Goal: Information Seeking & Learning: Find specific page/section

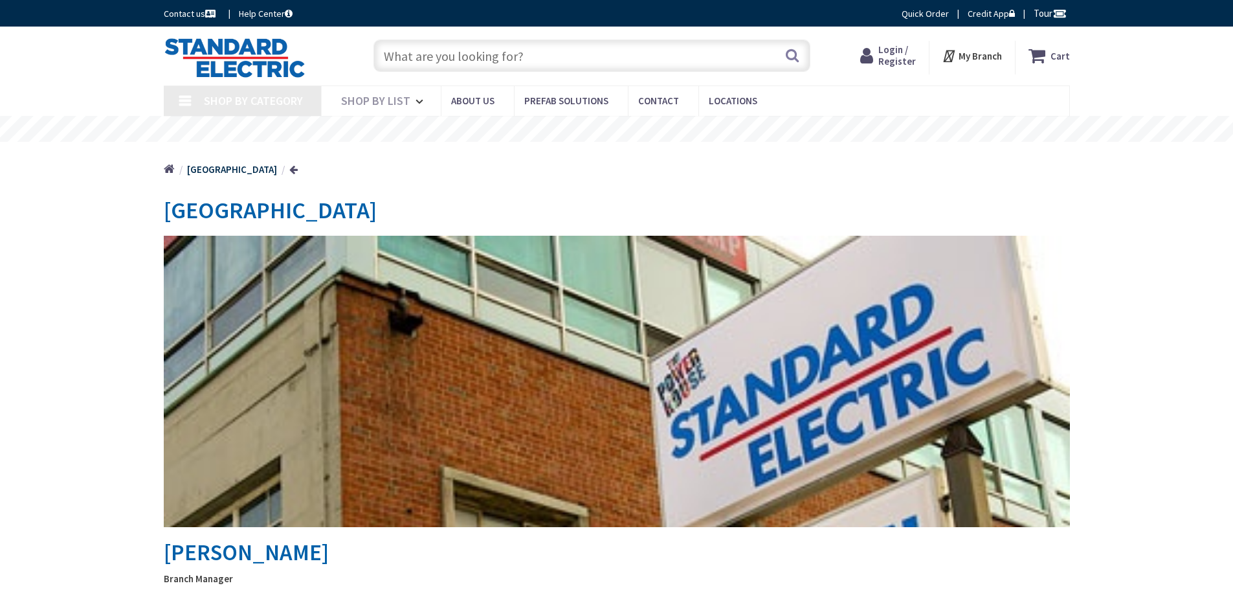
type input "[PERSON_NAME][GEOGRAPHIC_DATA], [STREET_ADDRESS]"
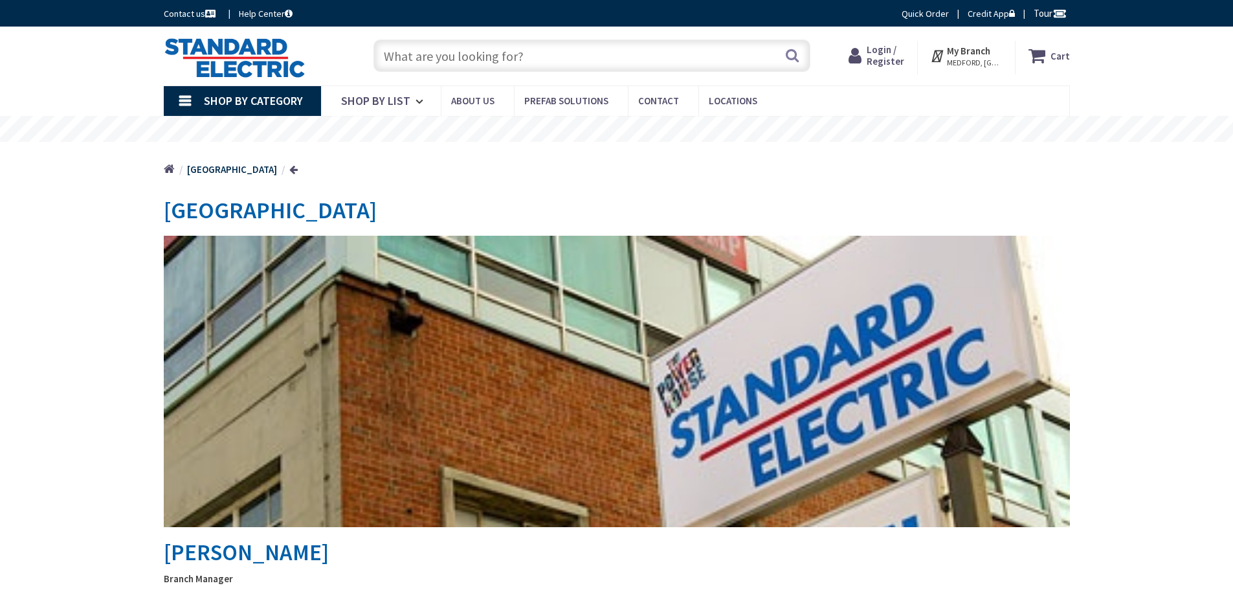
click at [405, 63] on input "text" at bounding box center [591, 55] width 437 height 32
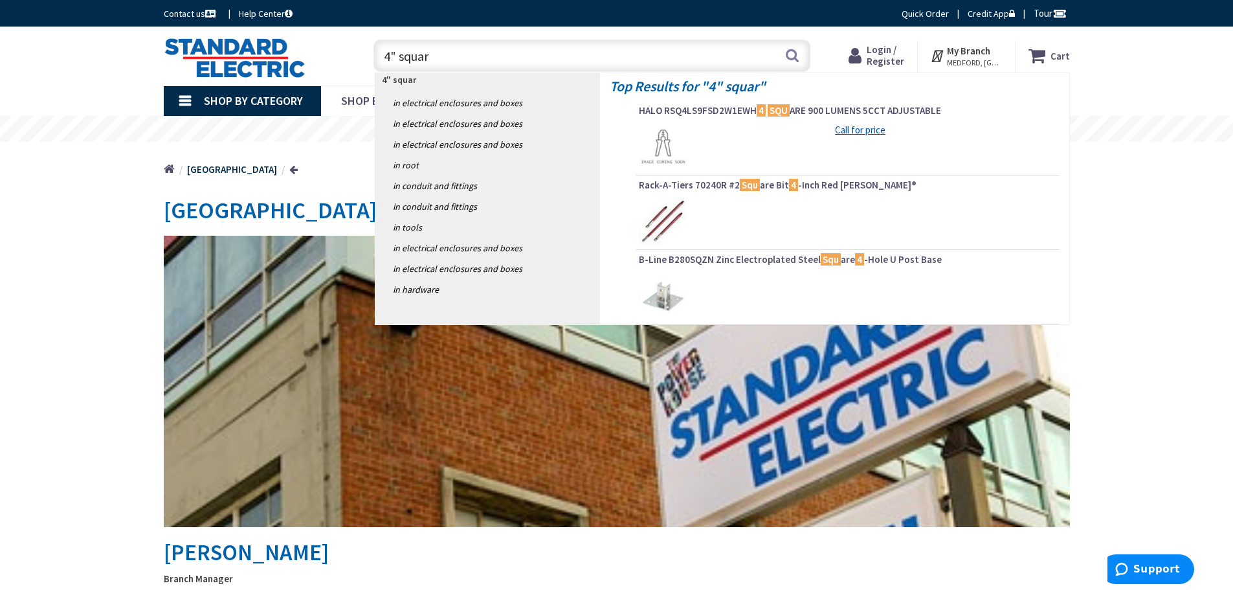
type input "4" square"
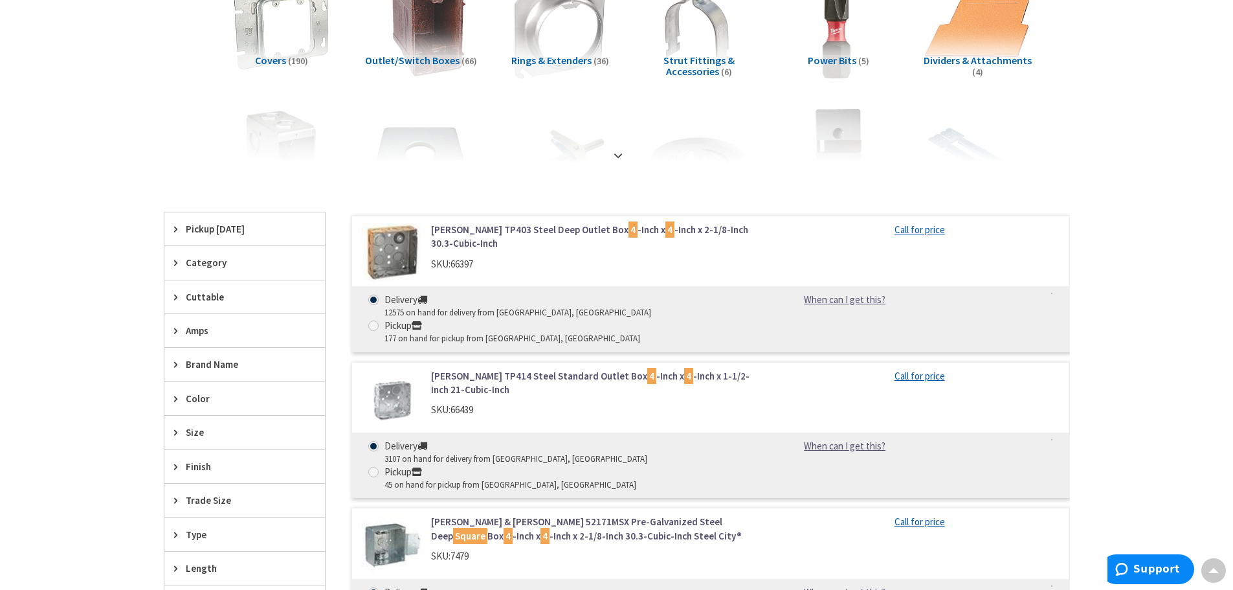
scroll to position [259, 0]
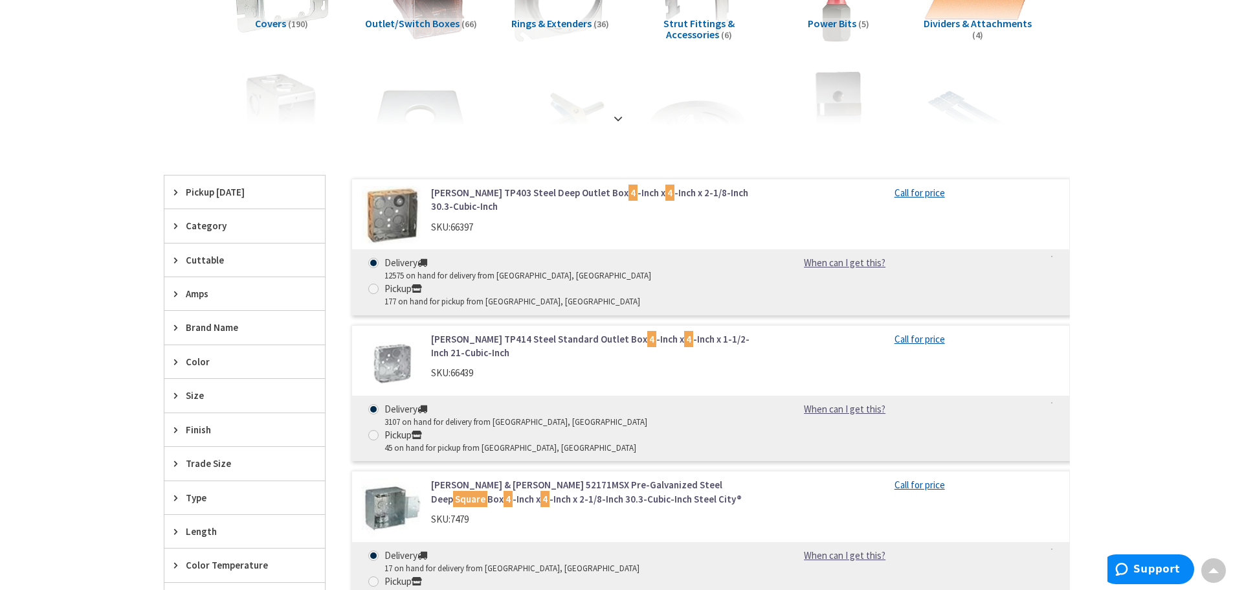
click at [476, 197] on link "Crouse-Hinds TP403 Steel Deep Outlet Box 4 -Inch x 4 -Inch x 2-1/8-Inch 30.3-Cu…" at bounding box center [595, 200] width 329 height 28
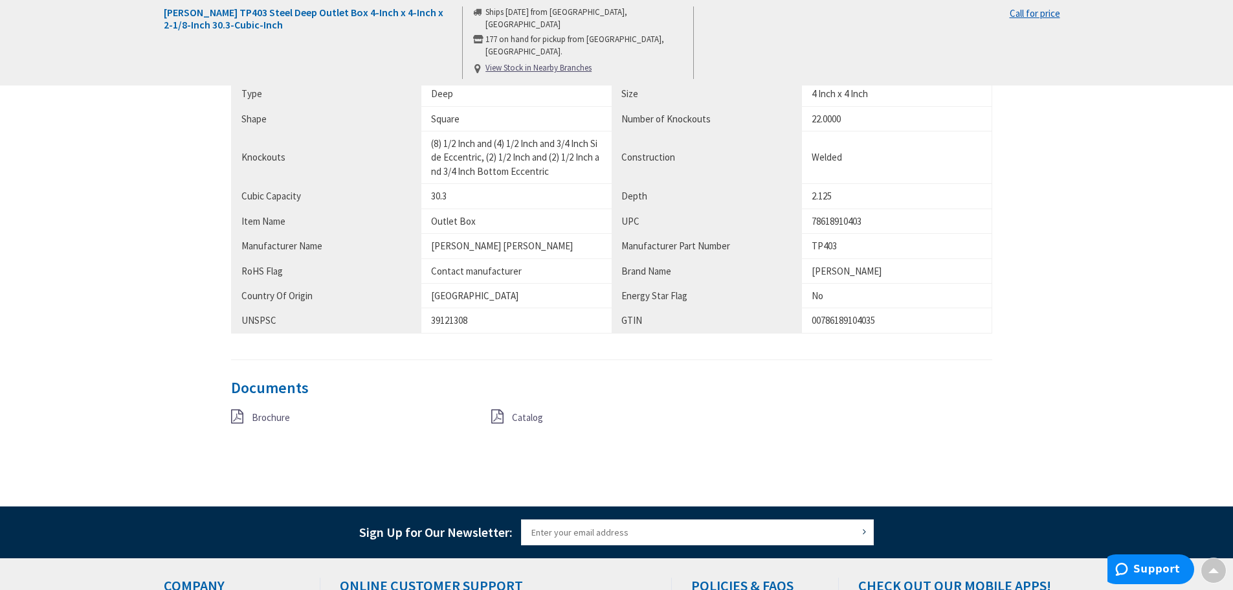
scroll to position [777, 0]
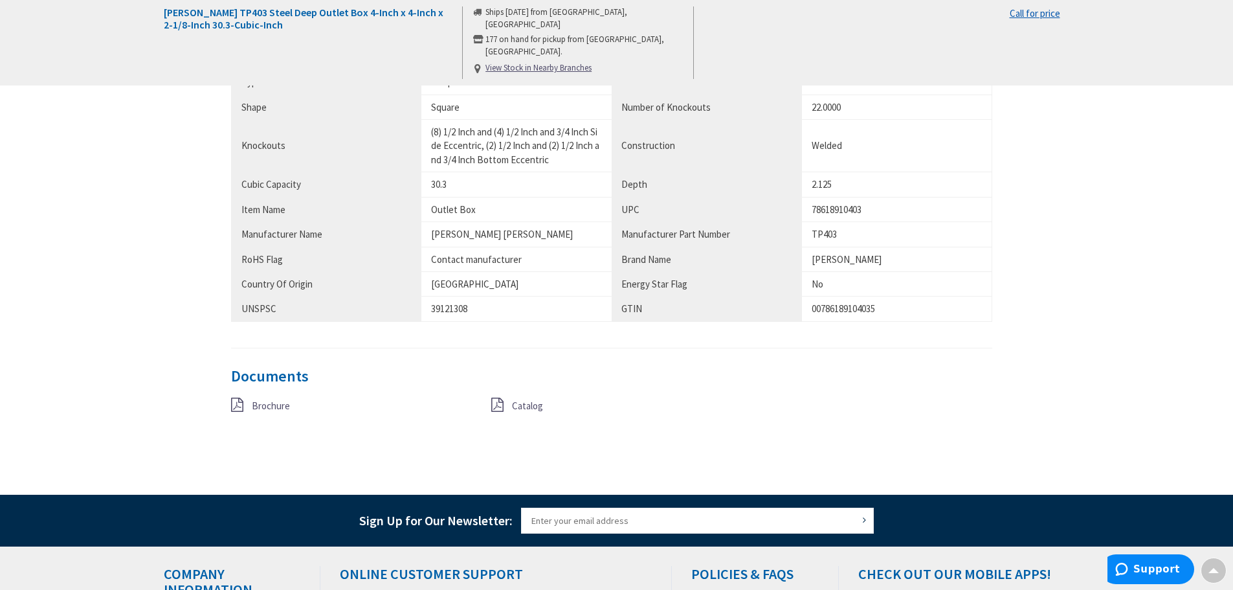
click at [268, 410] on span "Brochure" at bounding box center [271, 405] width 38 height 12
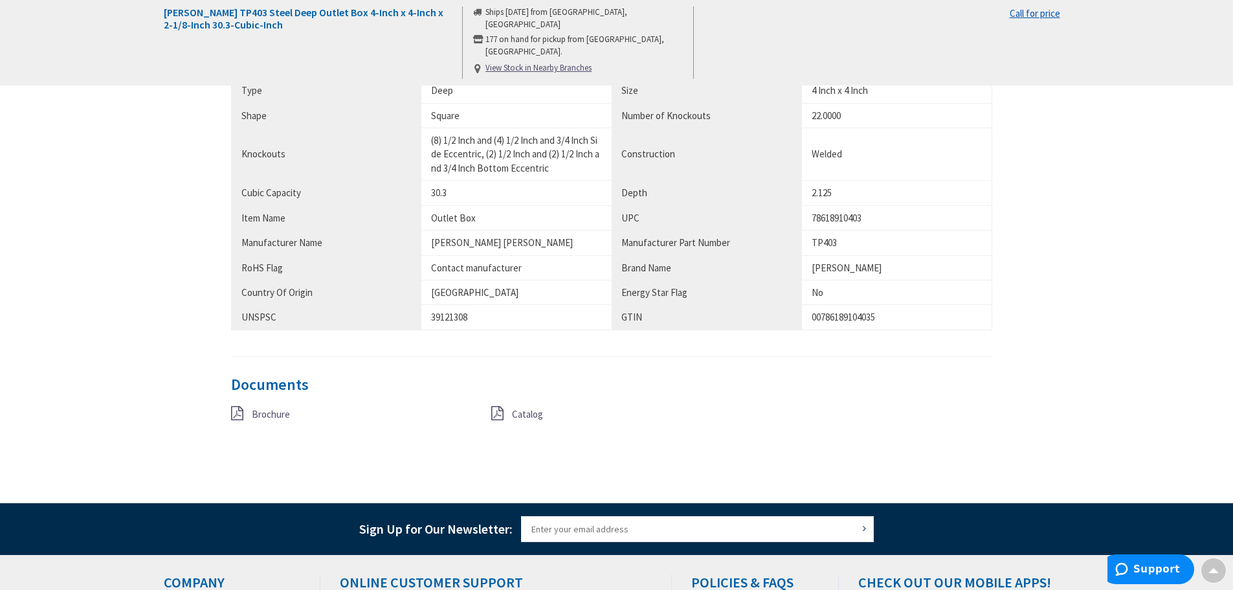
scroll to position [841, 0]
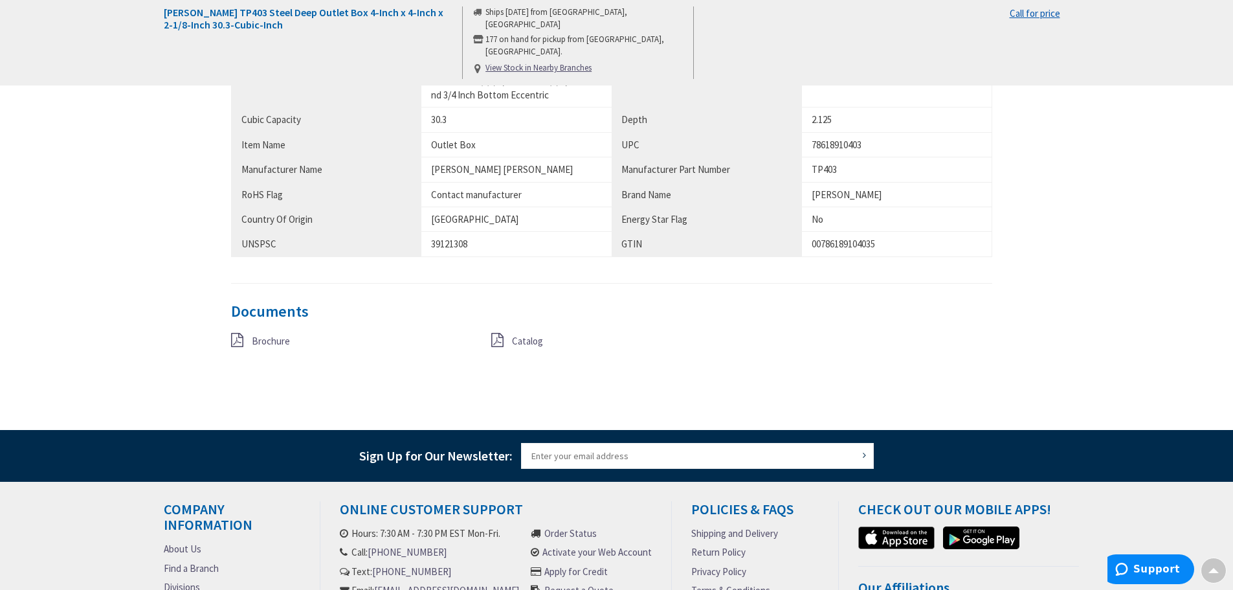
click at [269, 337] on span "Brochure" at bounding box center [271, 341] width 38 height 12
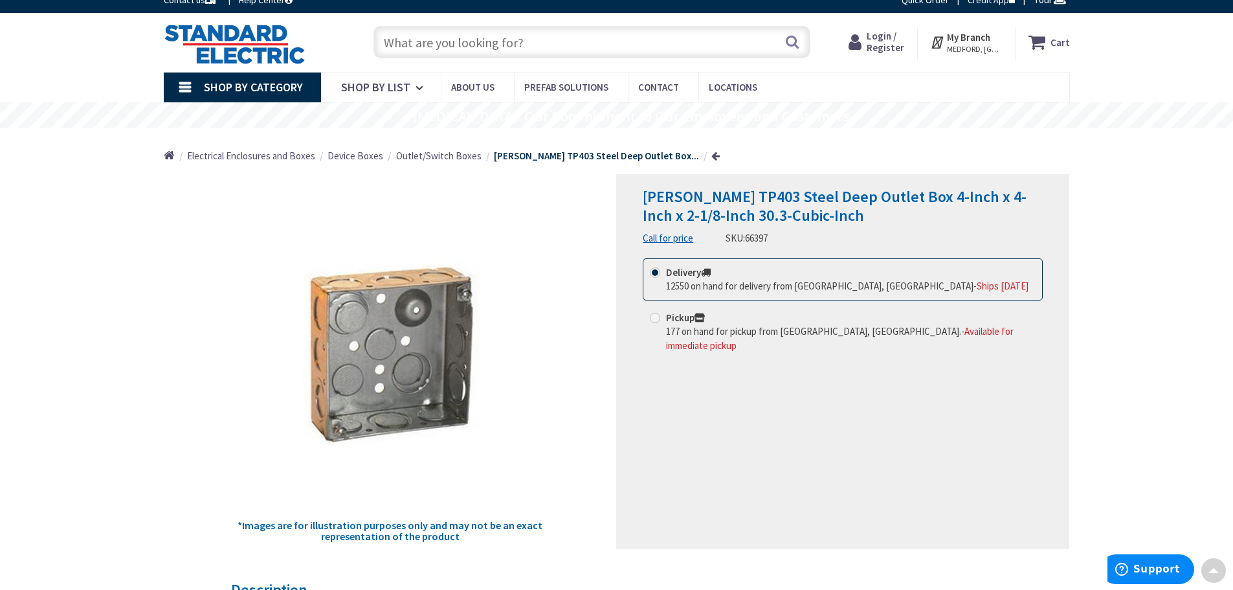
scroll to position [0, 0]
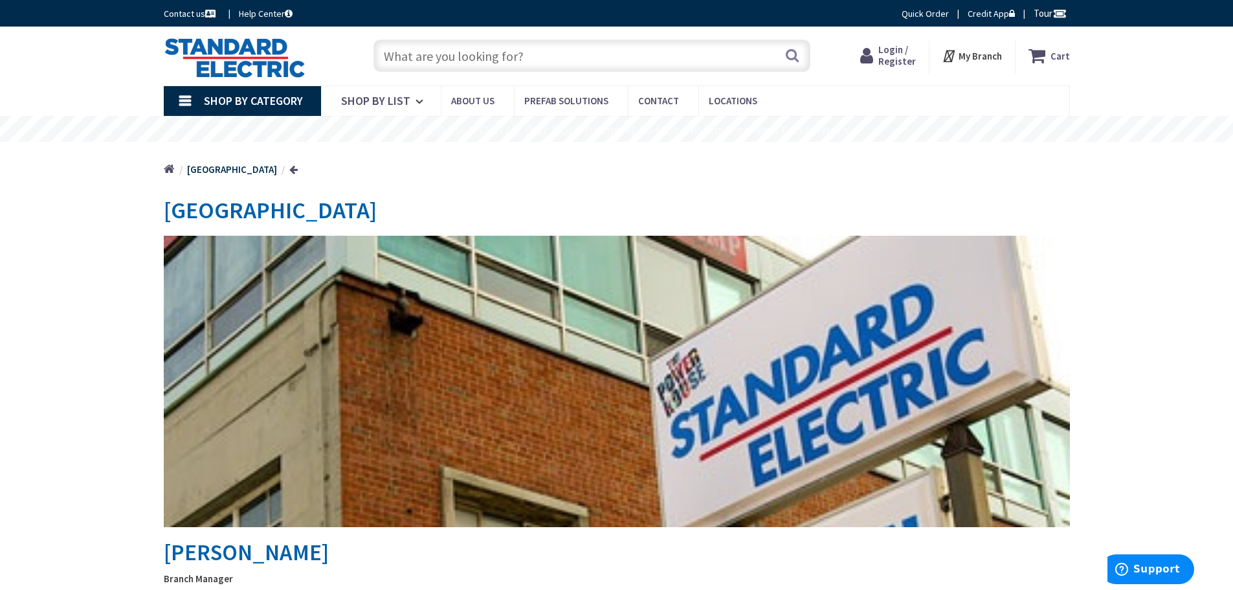
click at [451, 61] on input "text" at bounding box center [591, 55] width 437 height 32
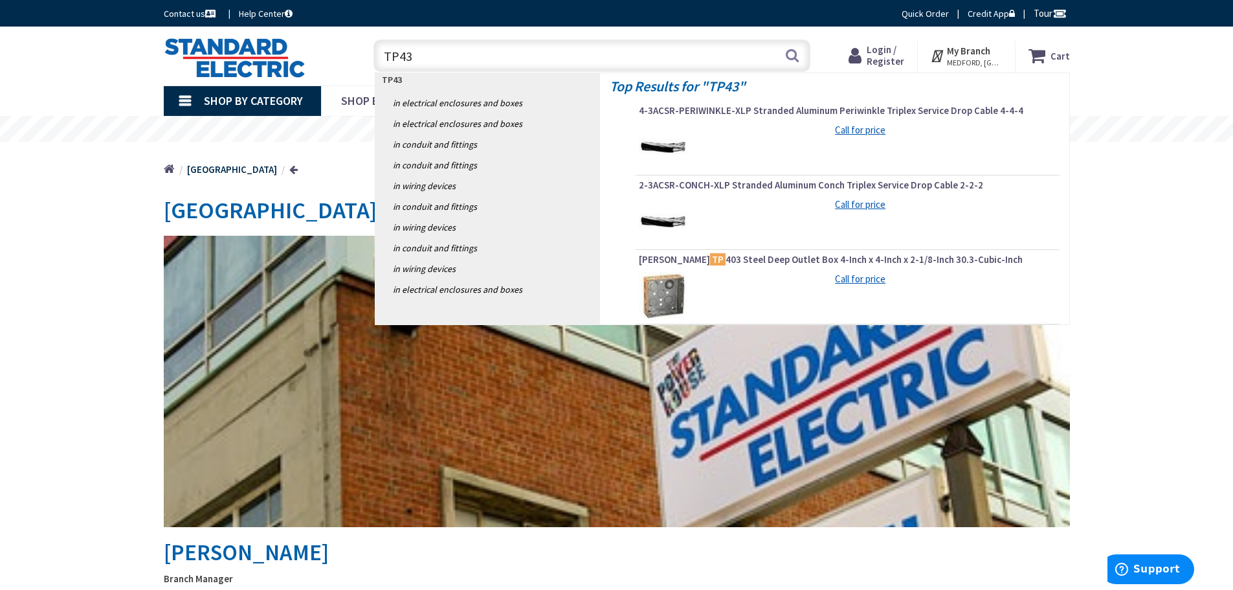
type input "TP434"
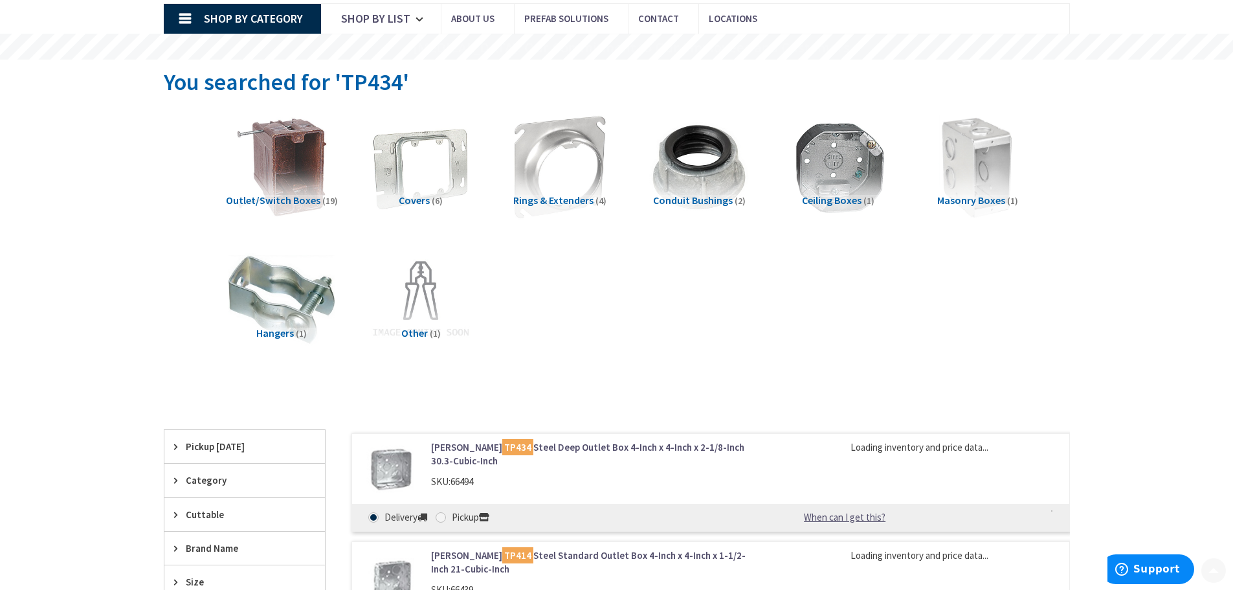
scroll to position [194, 0]
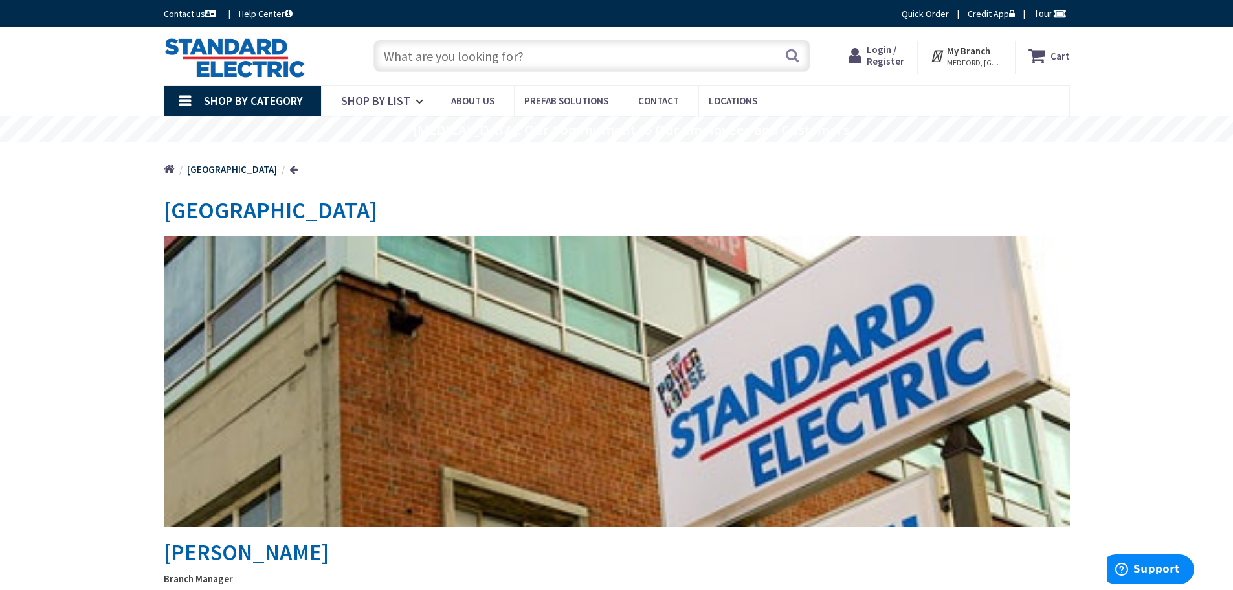
click at [410, 66] on input "text" at bounding box center [591, 55] width 437 height 32
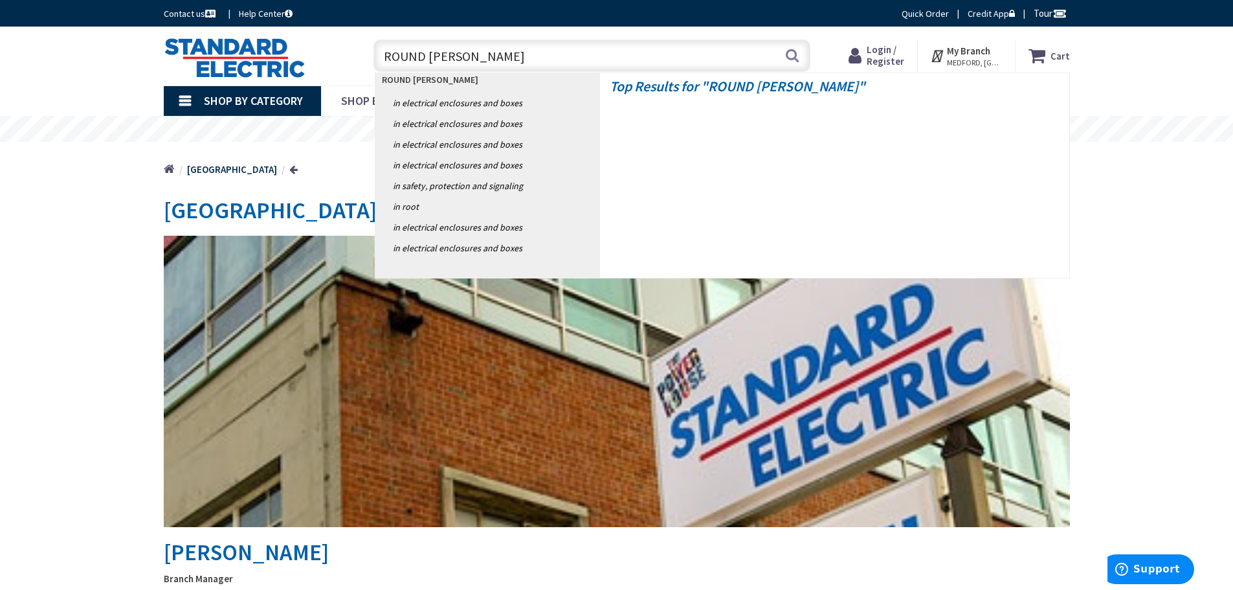
type input "ROUND BELL BOX"
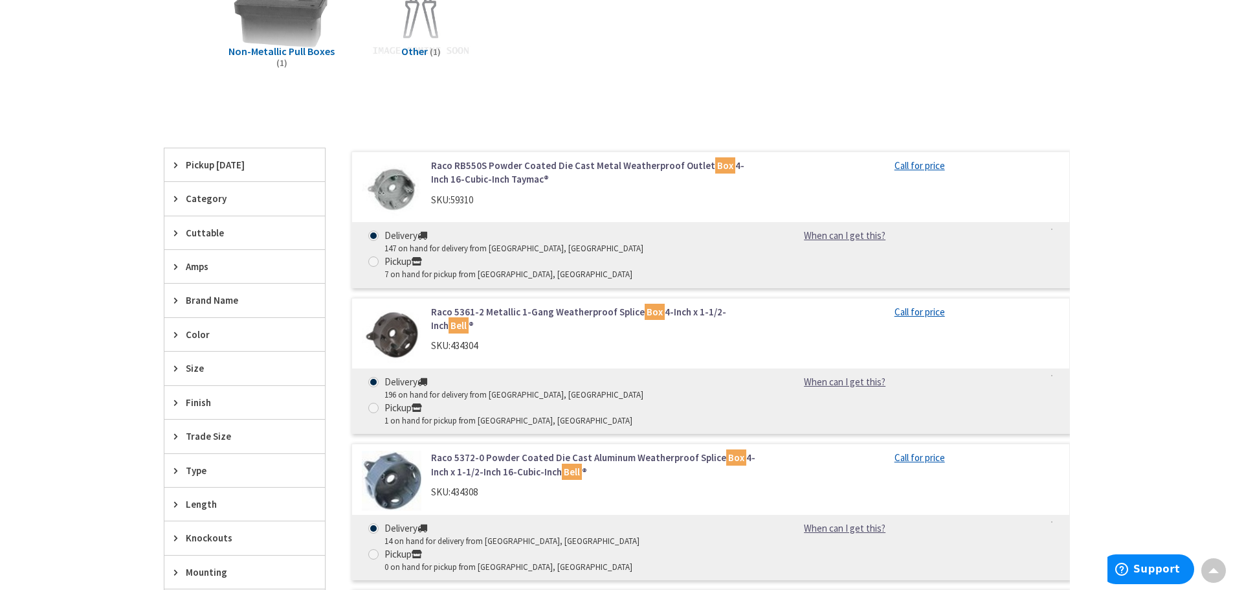
scroll to position [194, 0]
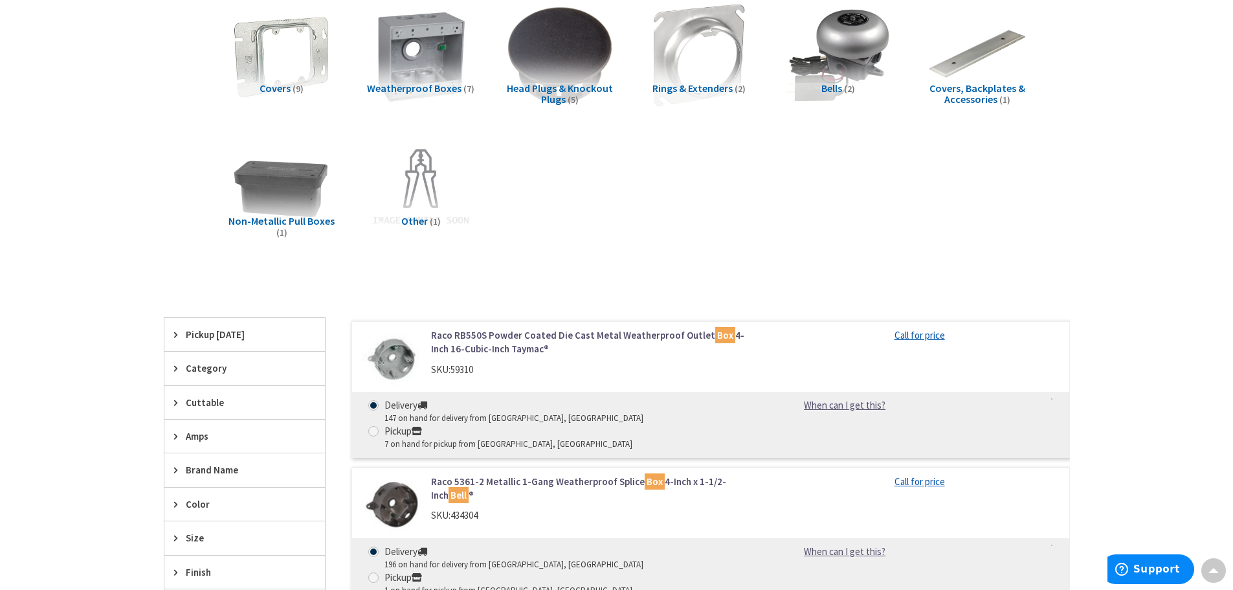
click at [496, 331] on link "Raco RB550S Powder Coated Die Cast Metal Weatherproof Outlet Box 4-Inch 16-Cubi…" at bounding box center [595, 342] width 329 height 28
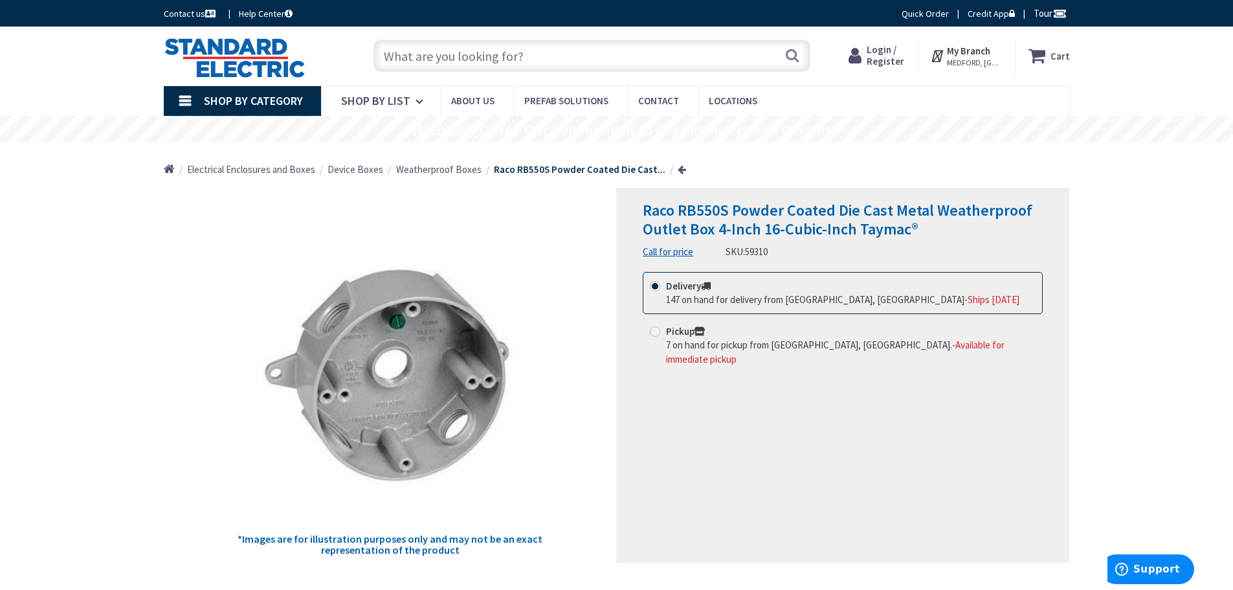
click at [396, 56] on input "text" at bounding box center [591, 55] width 437 height 32
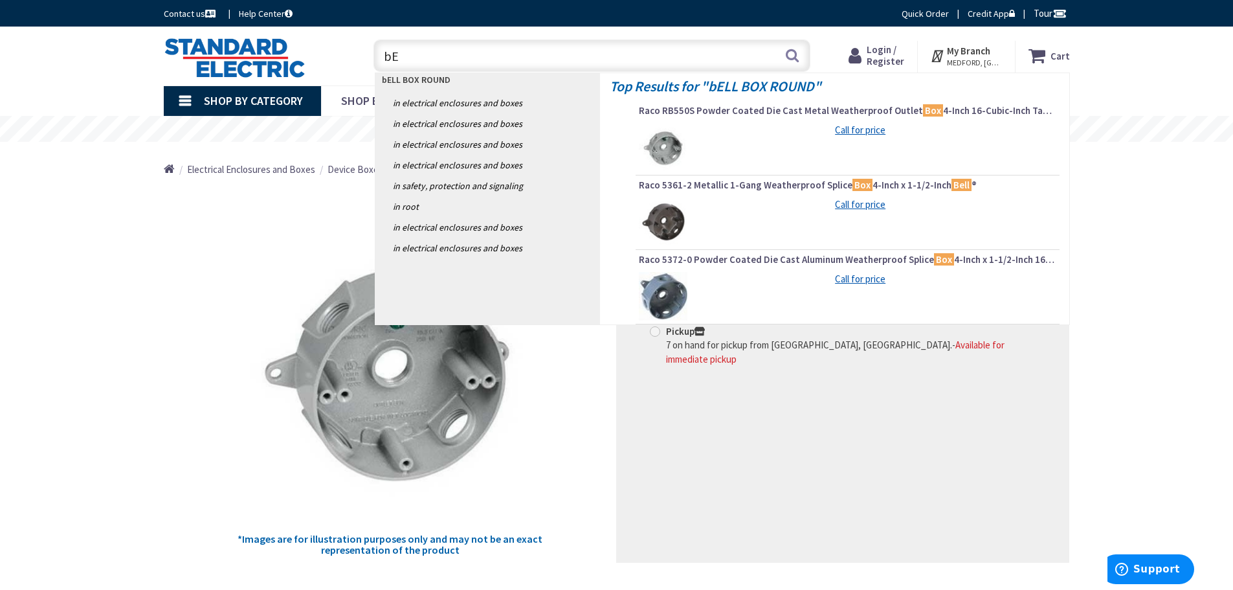
type input "b"
type input "Bell box round"
click at [201, 251] on div "*Images are for illustration purposes only and may not be an exact representati…" at bounding box center [390, 375] width 453 height 375
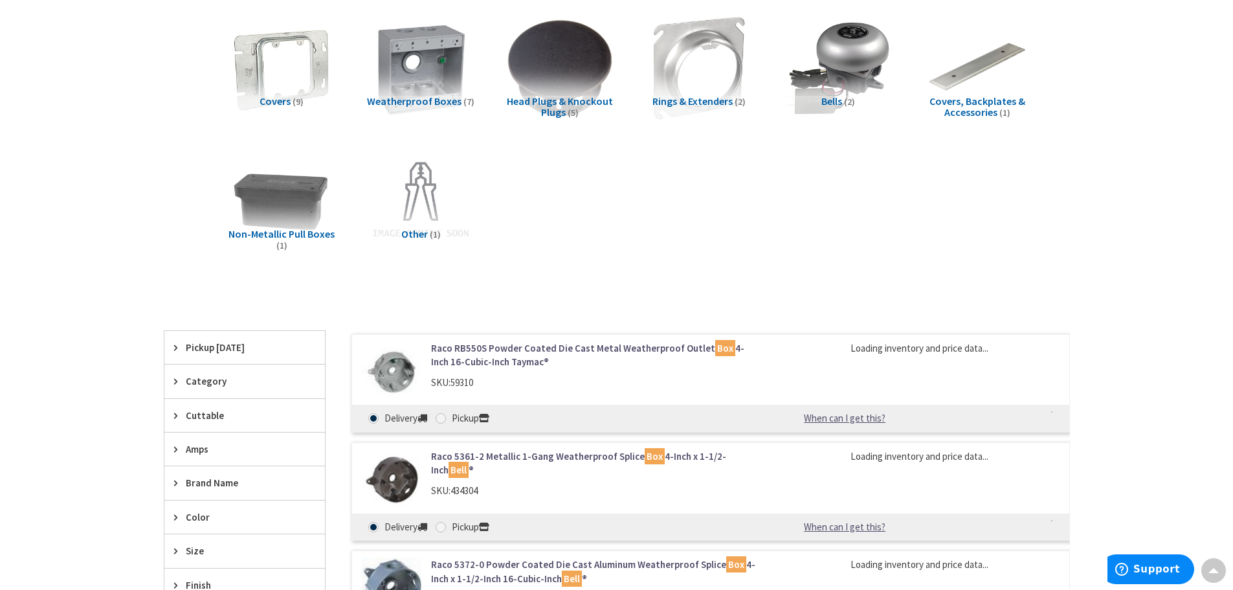
scroll to position [191, 0]
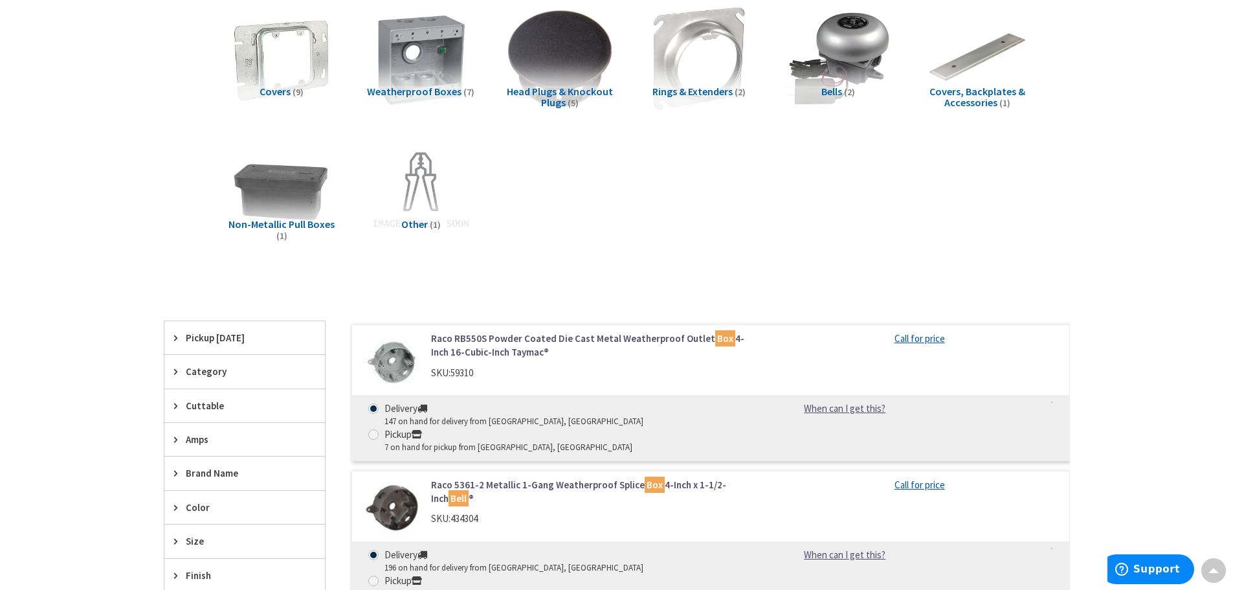
click at [439, 91] on span "Weatherproof Boxes" at bounding box center [414, 91] width 94 height 13
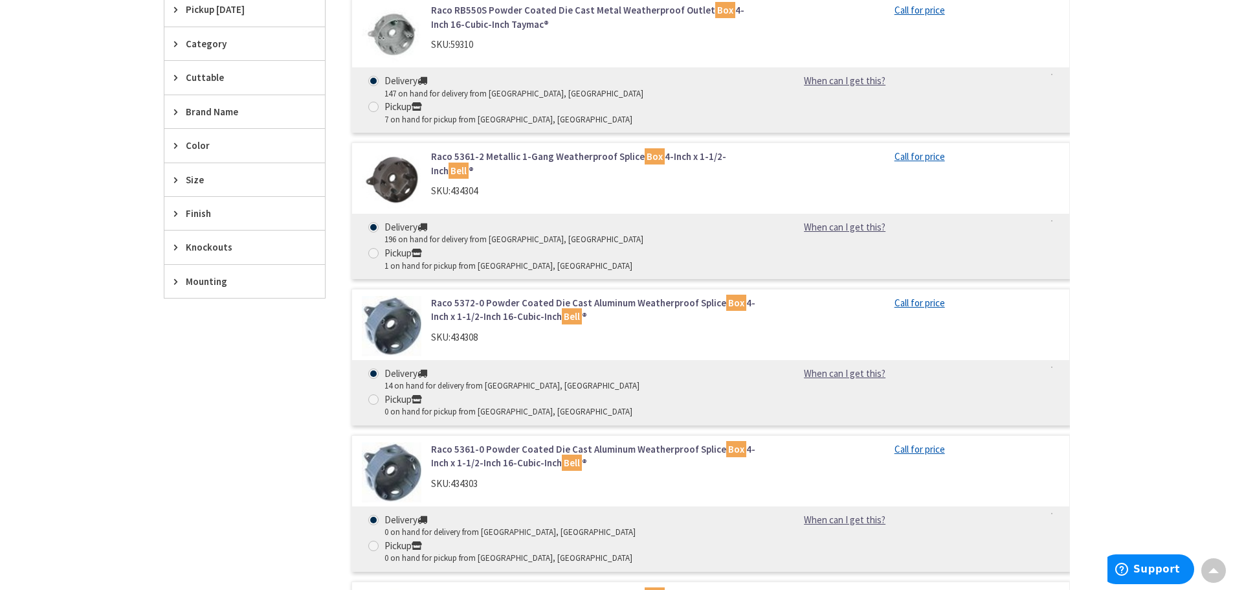
scroll to position [488, 0]
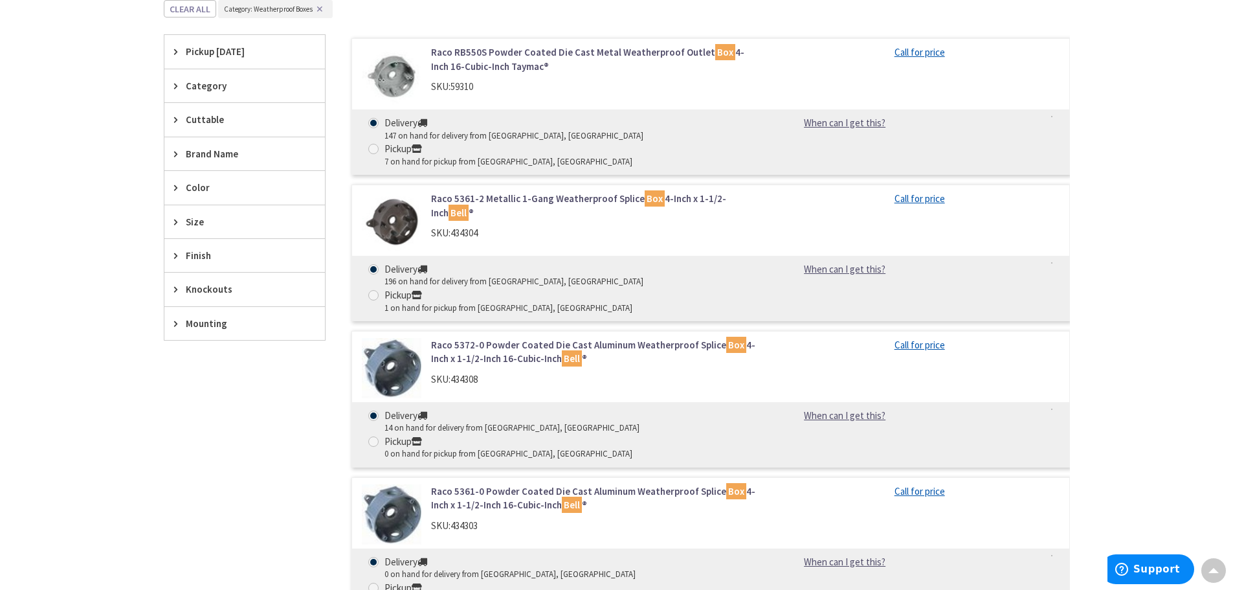
click at [482, 192] on link "Raco 5361-2 Metallic 1-Gang Weatherproof Splice Box 4-Inch x 1-1/2-Inch Bell ®" at bounding box center [595, 206] width 329 height 28
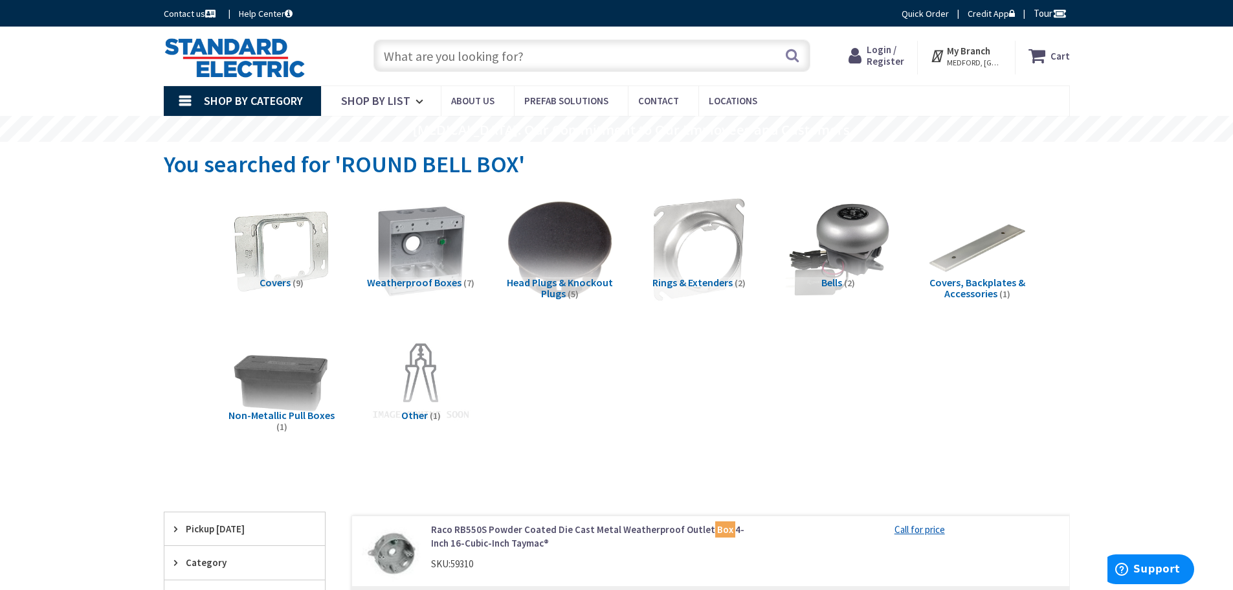
click at [401, 54] on input "text" at bounding box center [591, 55] width 437 height 32
type input "R"
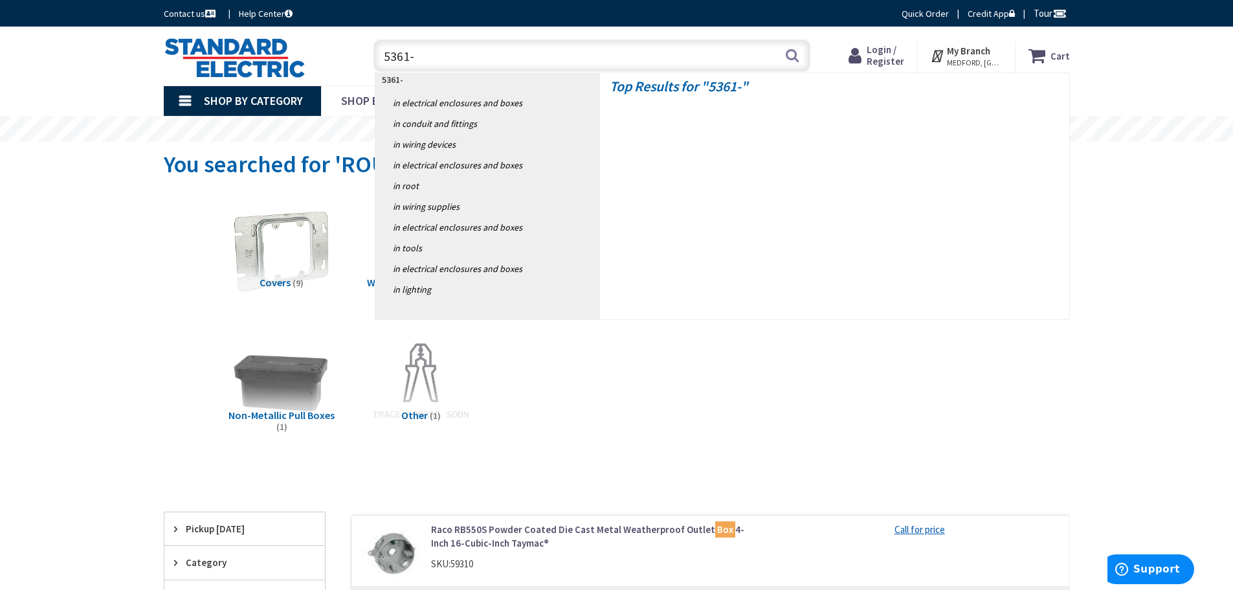
type input "5361-2"
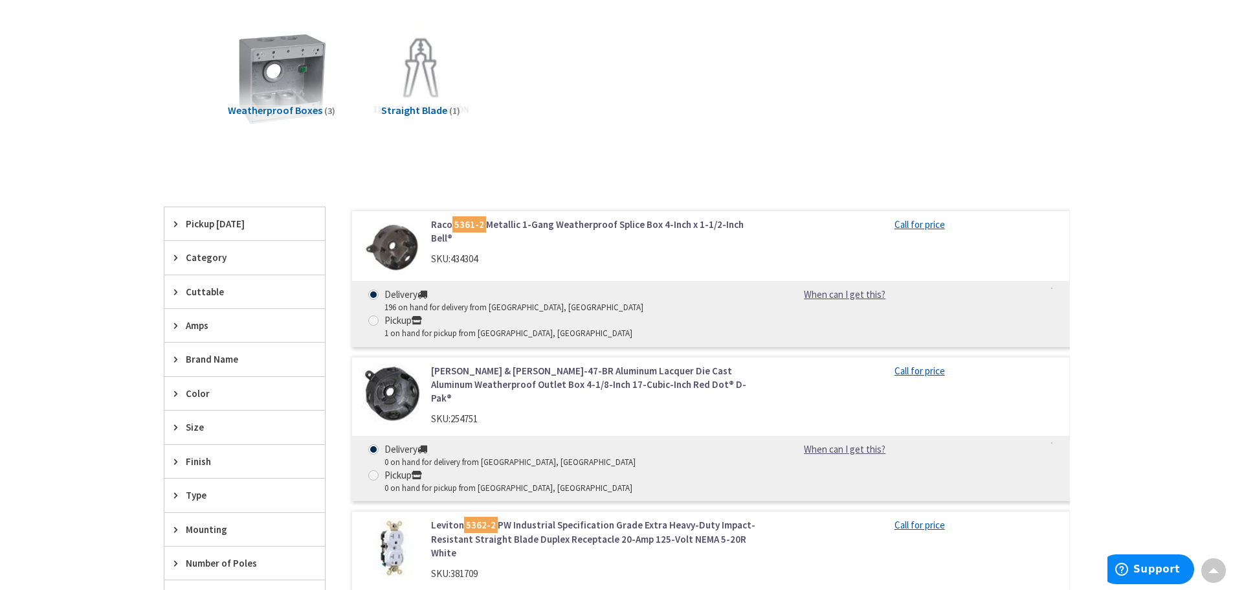
scroll to position [259, 0]
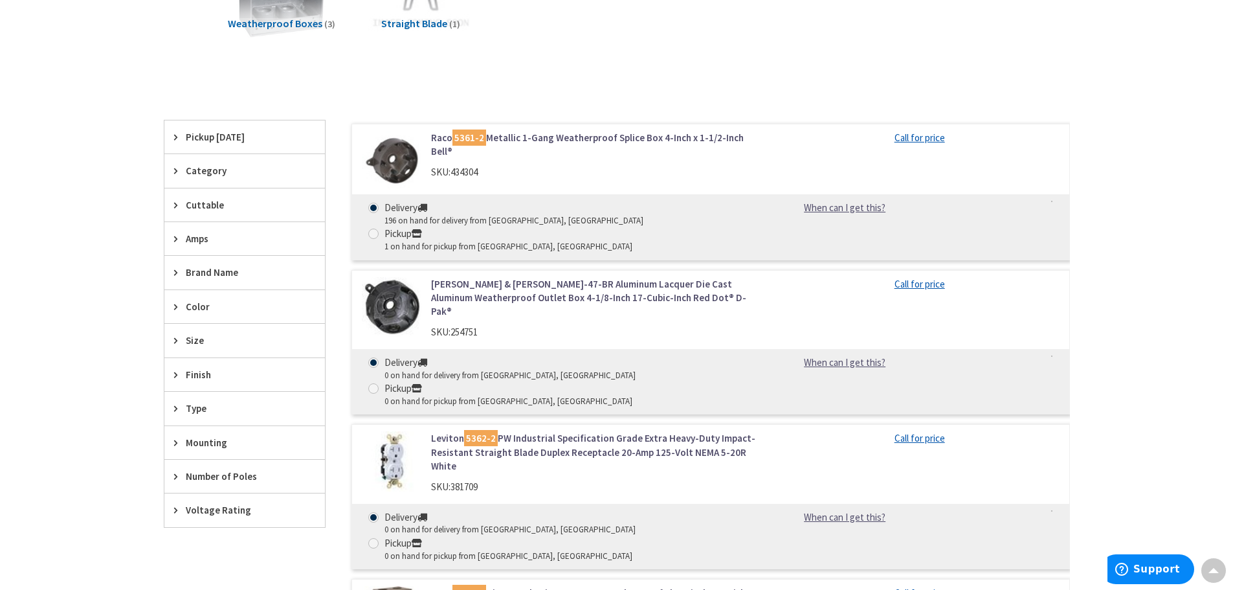
click at [183, 340] on icon at bounding box center [179, 340] width 10 height 10
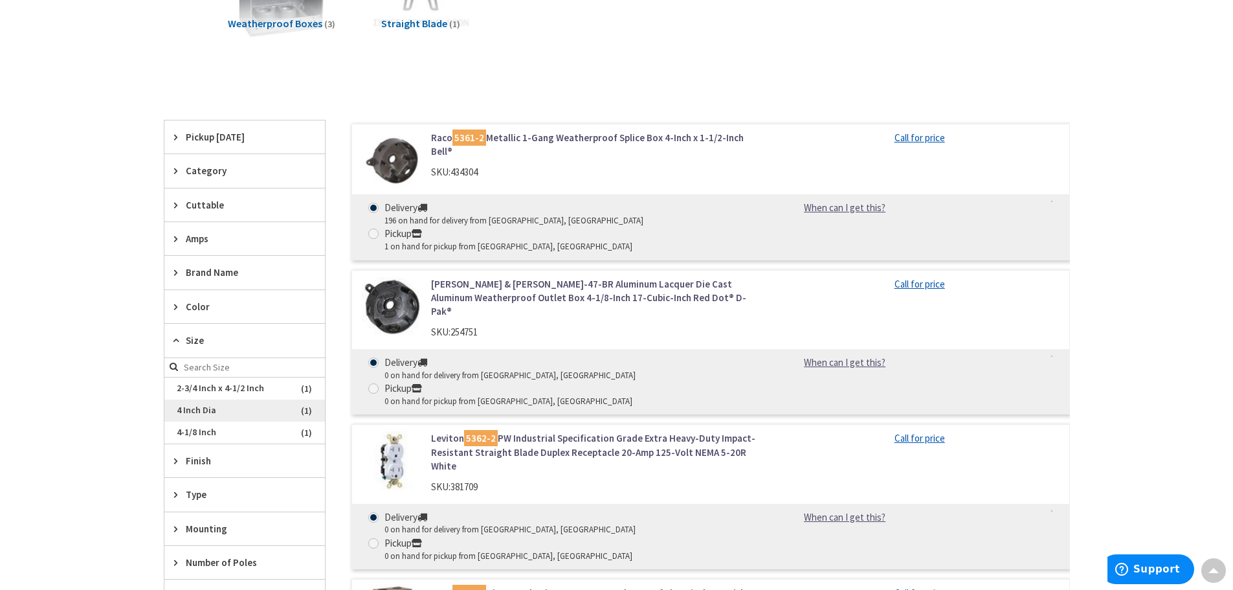
click at [194, 405] on span "4 Inch Dia" at bounding box center [244, 410] width 161 height 22
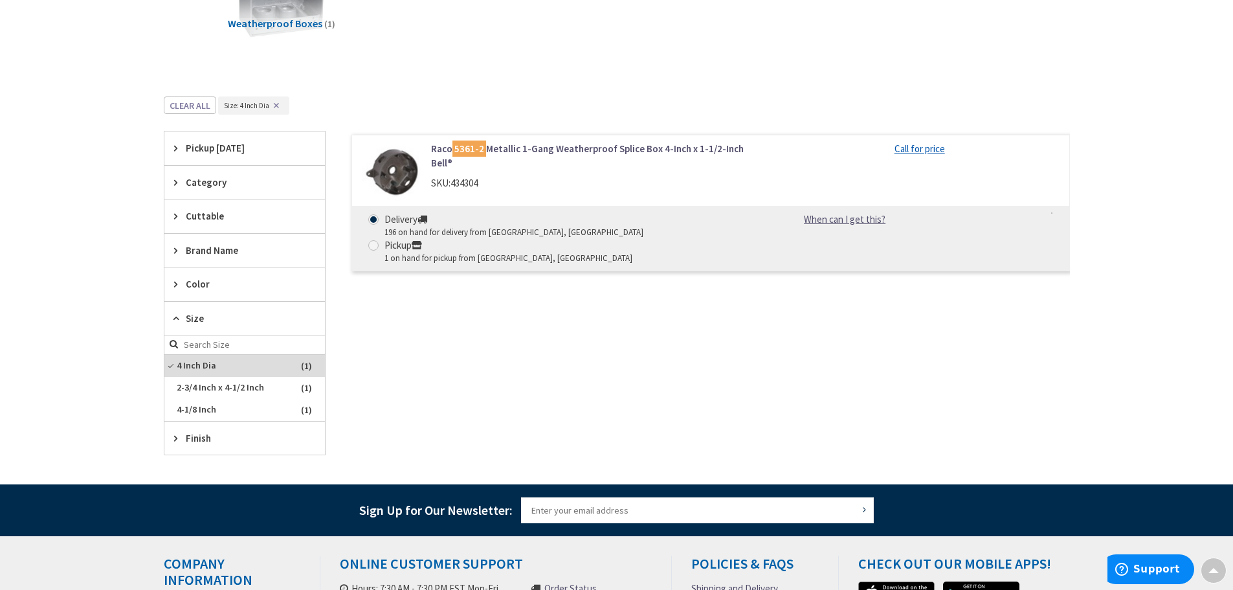
click at [188, 314] on span "Size" at bounding box center [238, 318] width 105 height 14
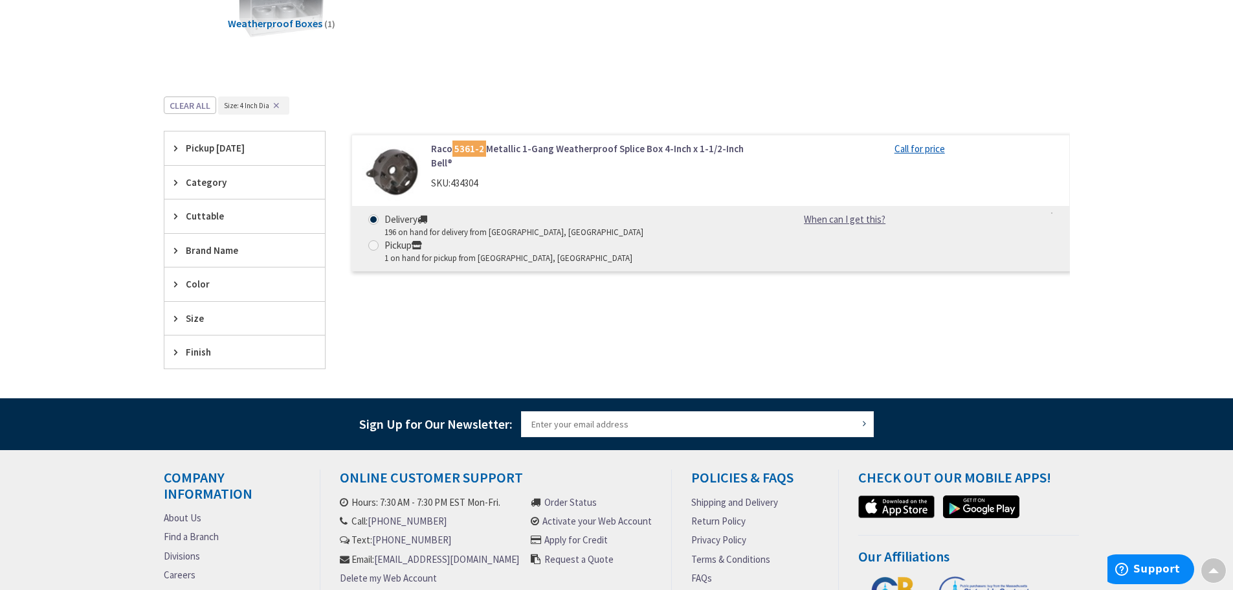
click at [177, 184] on icon at bounding box center [179, 182] width 10 height 10
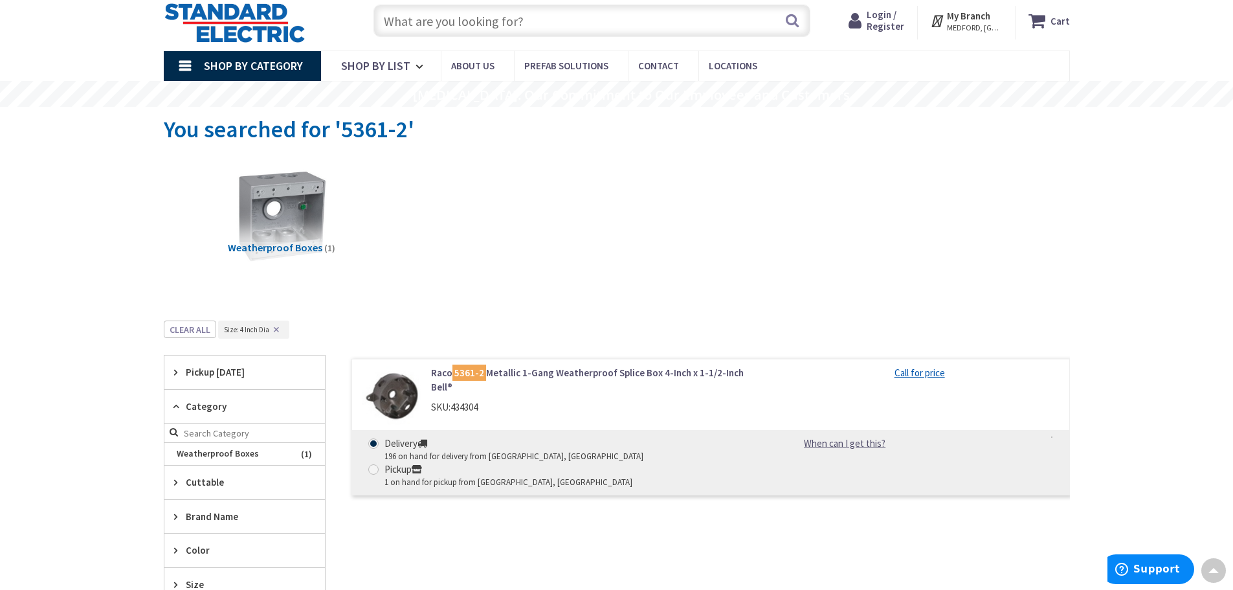
scroll to position [0, 0]
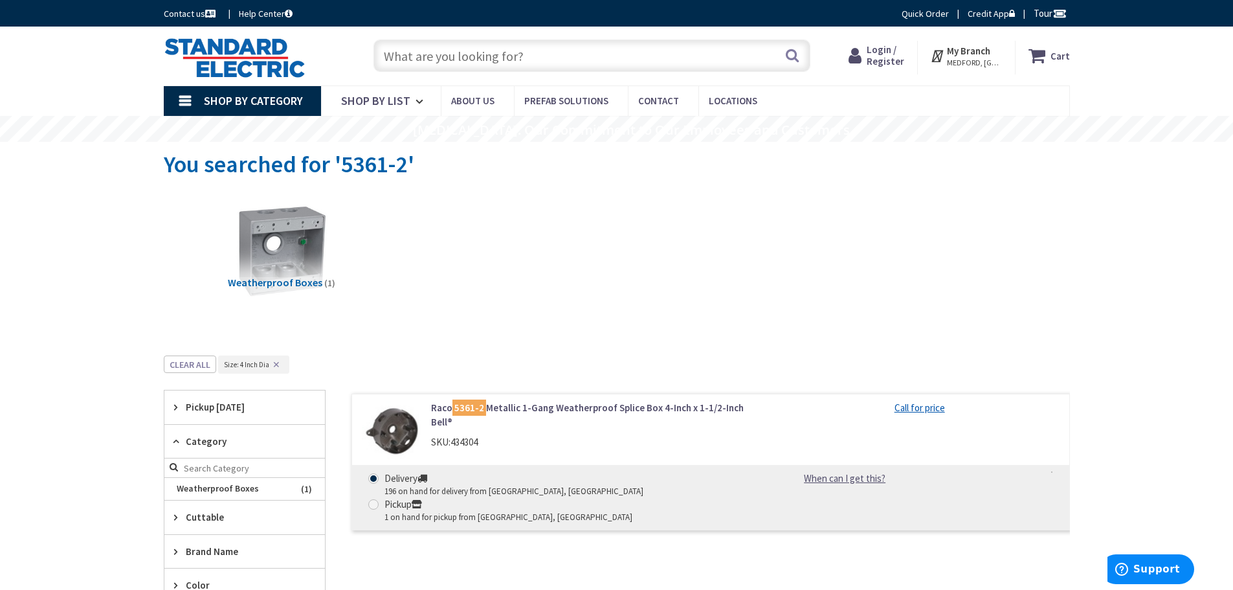
click at [405, 275] on div "Weatherproof Boxes (1)" at bounding box center [616, 259] width 861 height 139
click at [402, 53] on input "text" at bounding box center [591, 55] width 437 height 32
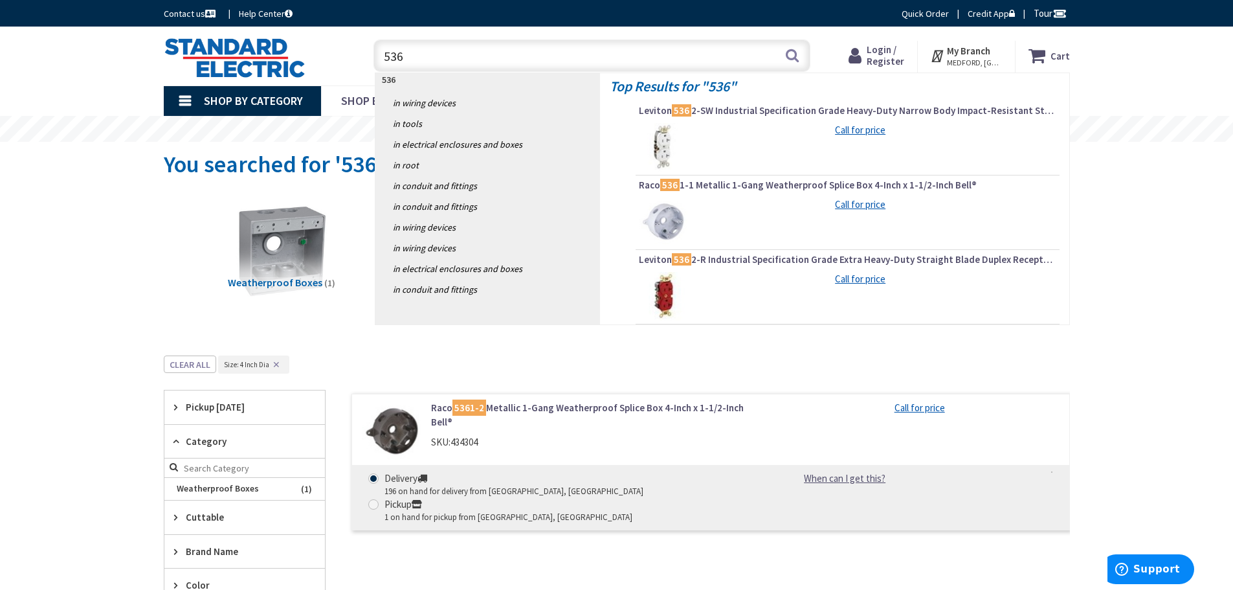
click at [118, 71] on div "Skip to Content Toggle Nav 536 536 Search Cart My Cart Close" at bounding box center [616, 56] width 1233 height 59
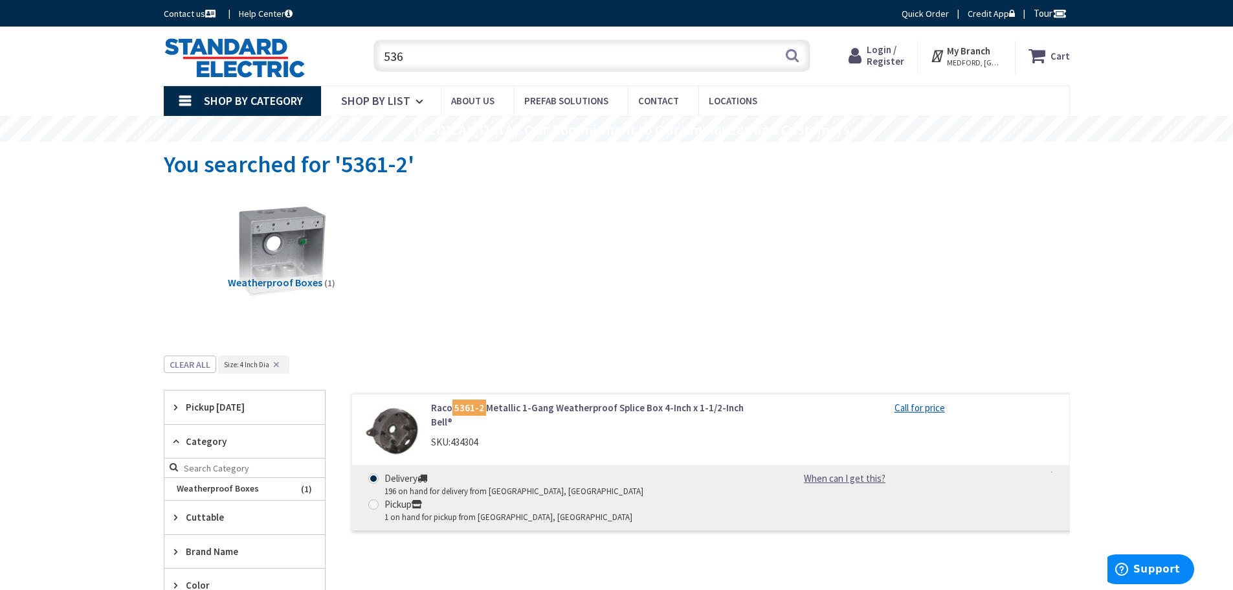
click at [410, 61] on input "536" at bounding box center [591, 55] width 437 height 32
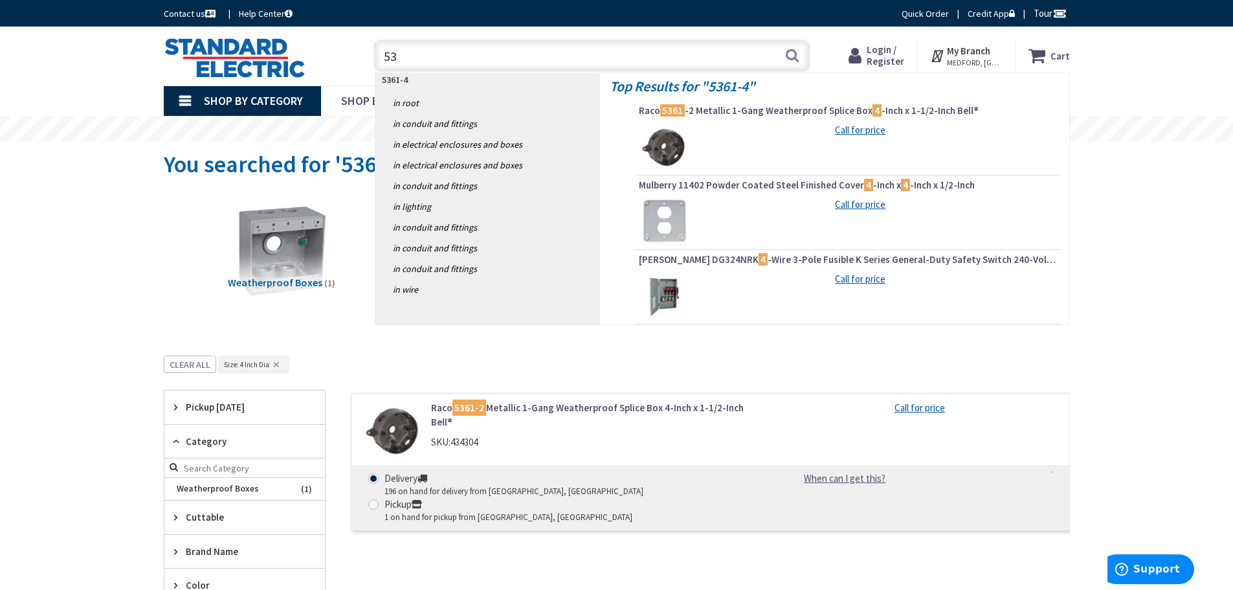
type input "5"
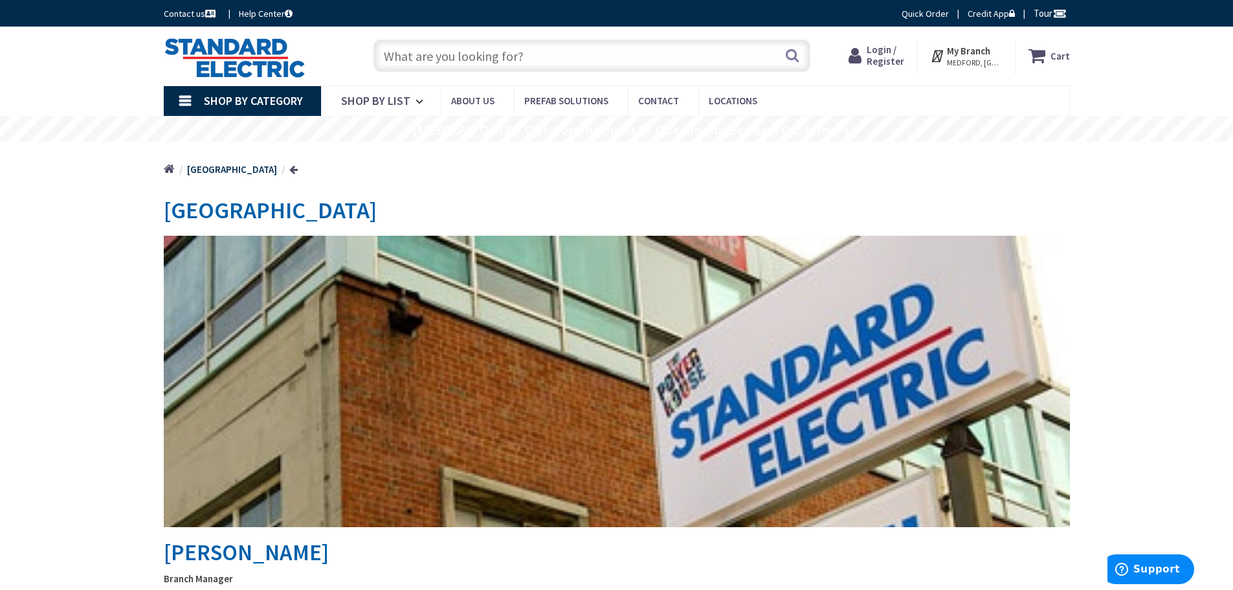
click at [261, 98] on span "Shop By Category" at bounding box center [253, 100] width 99 height 15
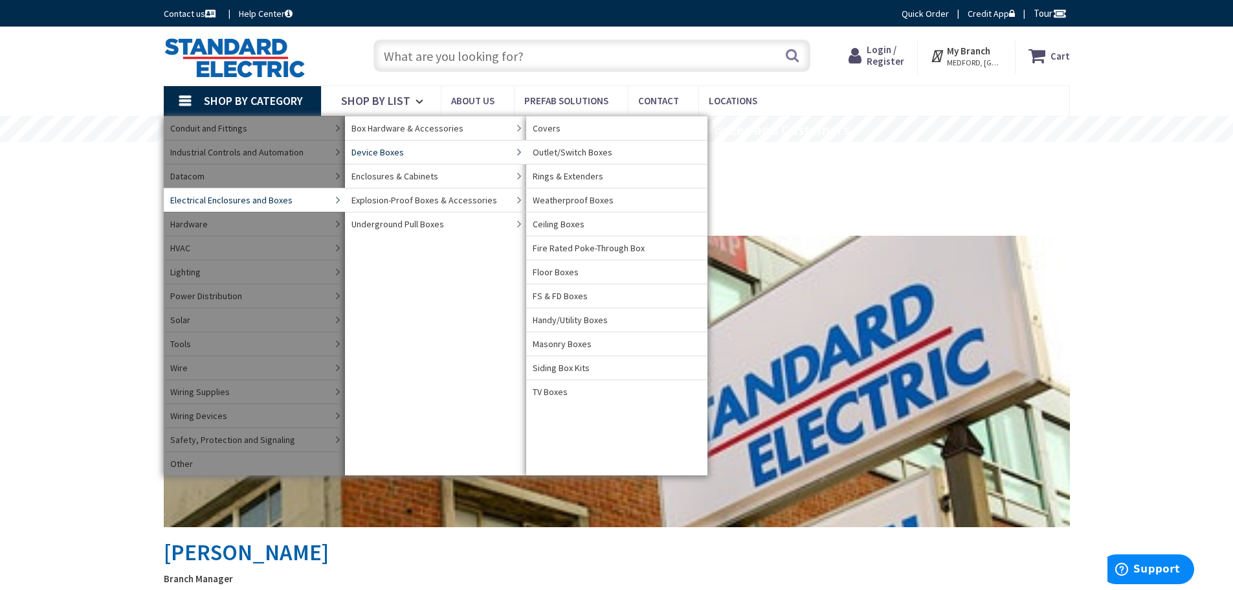
click at [397, 150] on span "Device Boxes" at bounding box center [377, 152] width 52 height 13
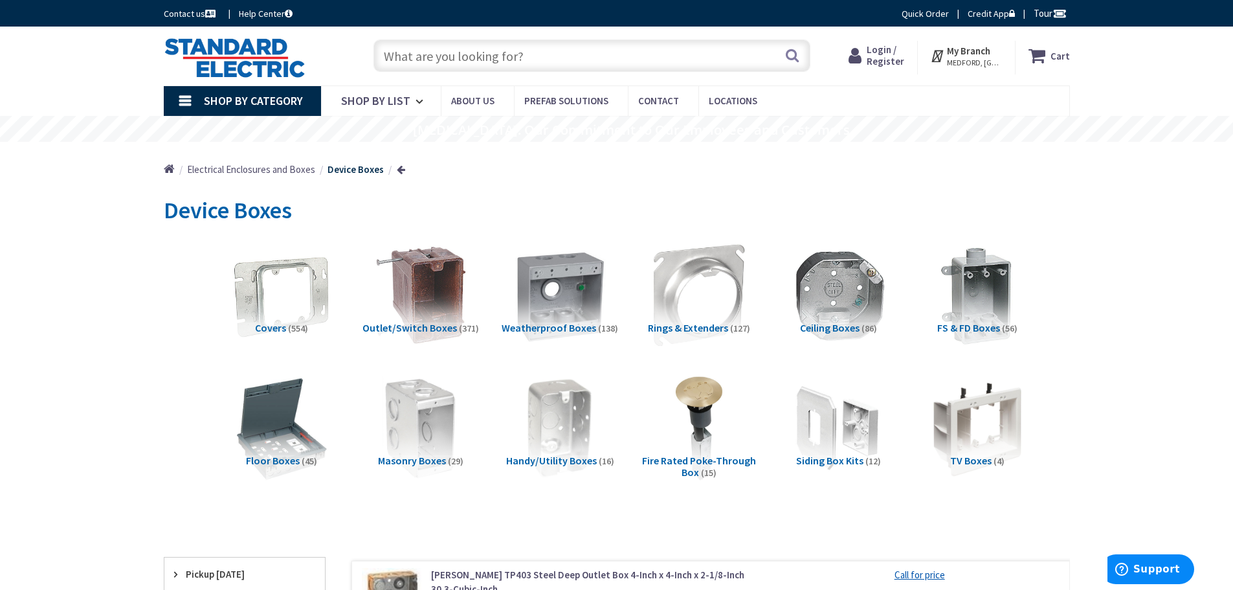
click at [570, 329] on span "Weatherproof Boxes" at bounding box center [549, 327] width 94 height 13
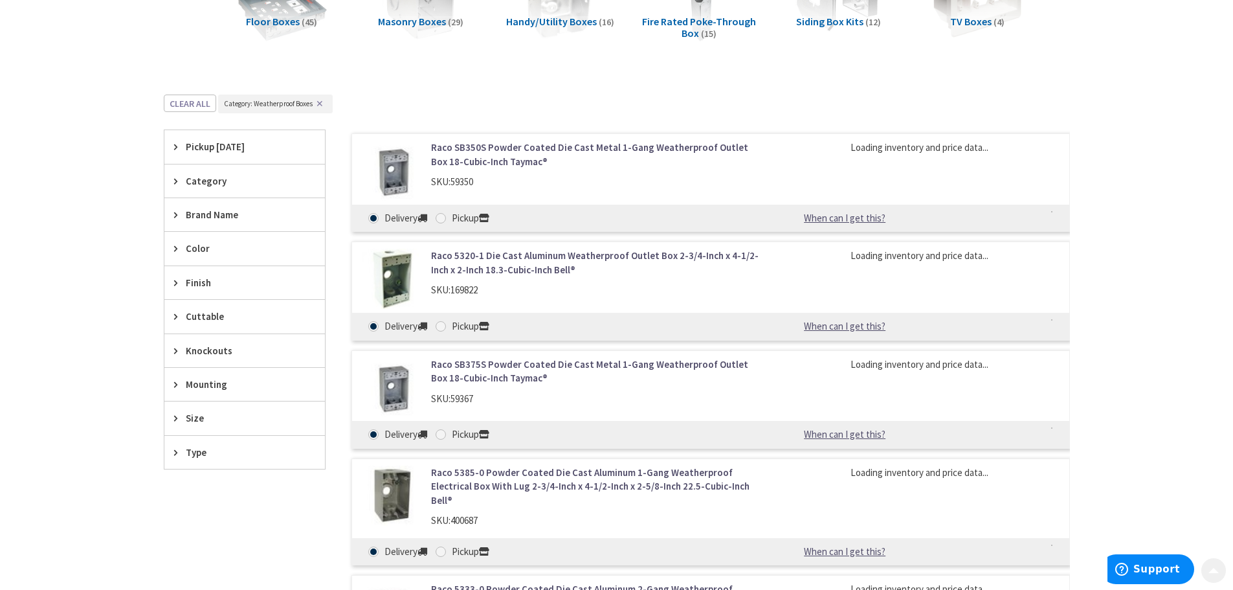
scroll to position [533, 0]
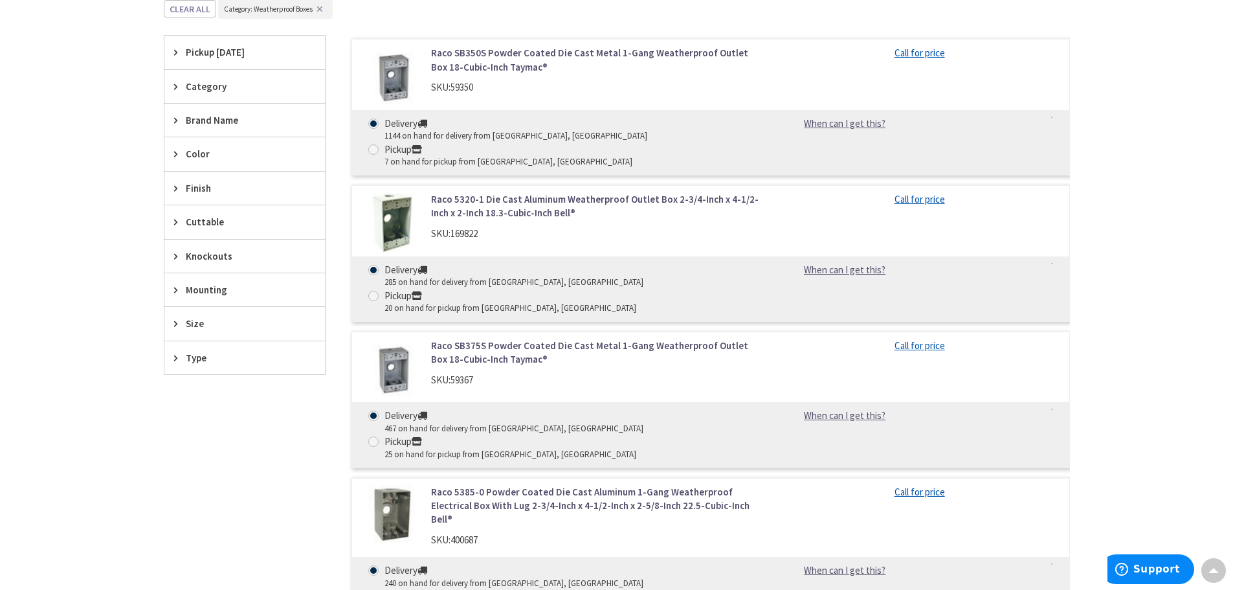
click at [177, 87] on icon at bounding box center [179, 87] width 10 height 10
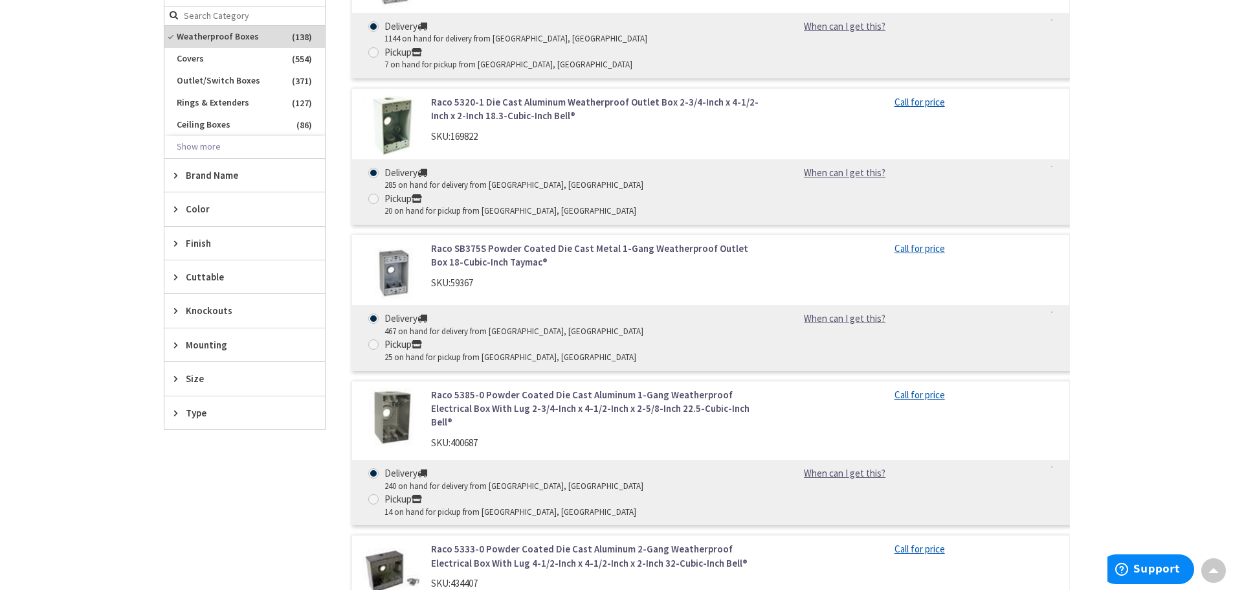
scroll to position [663, 0]
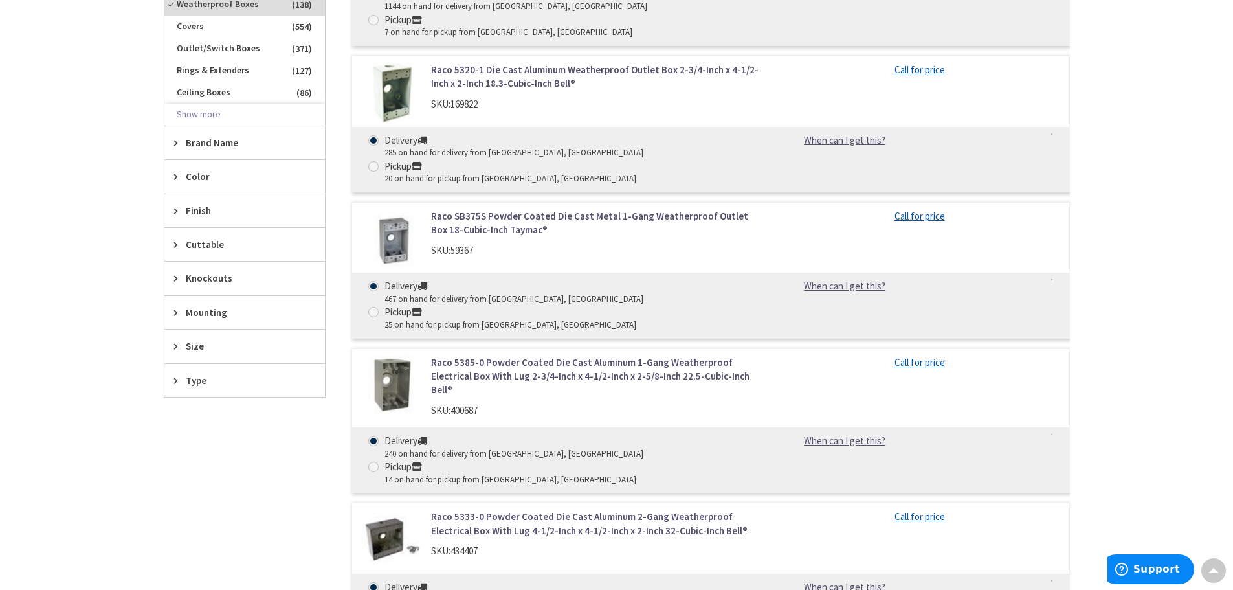
click at [175, 138] on icon at bounding box center [179, 143] width 10 height 10
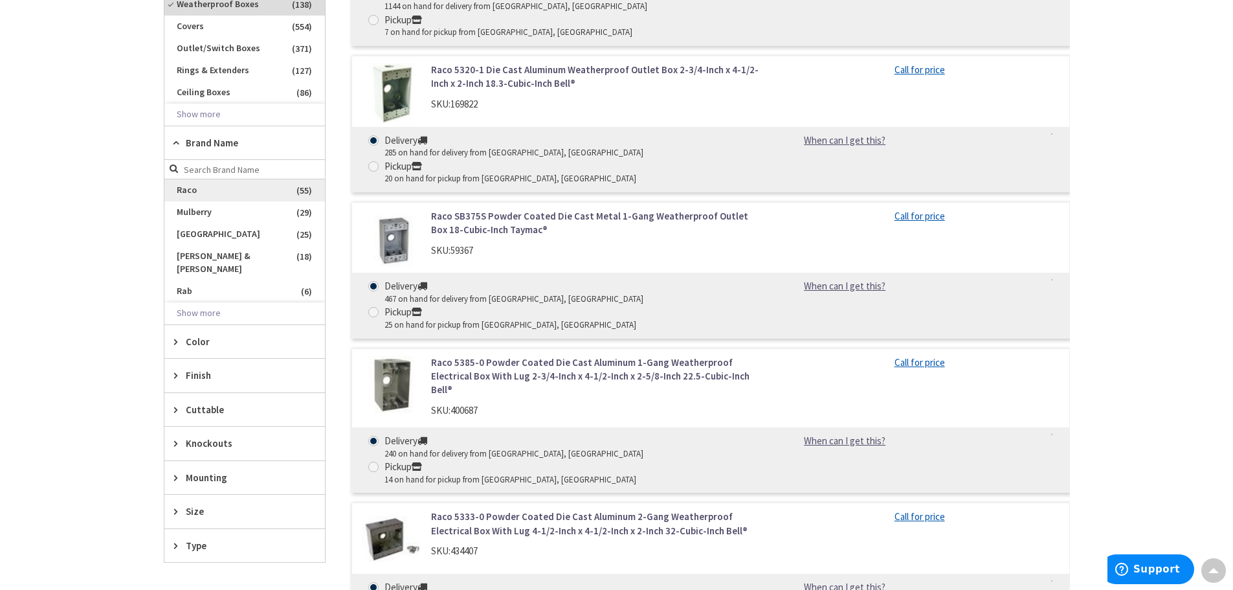
click at [191, 190] on span "Raco" at bounding box center [244, 190] width 161 height 22
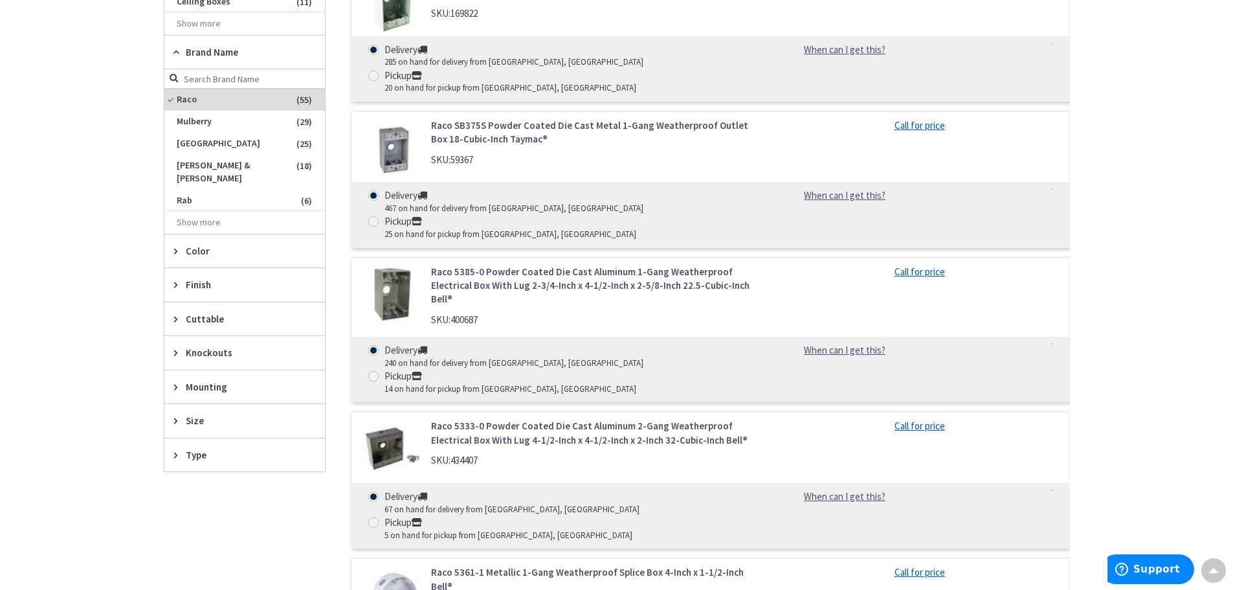
scroll to position [792, 0]
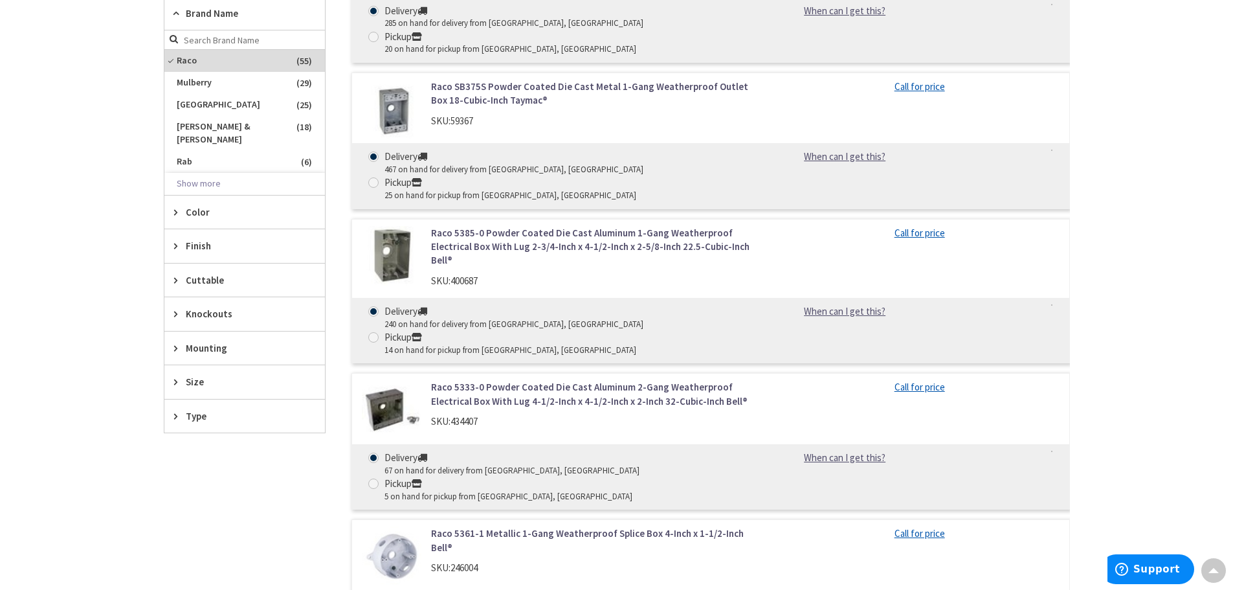
click at [175, 207] on icon at bounding box center [179, 212] width 10 height 10
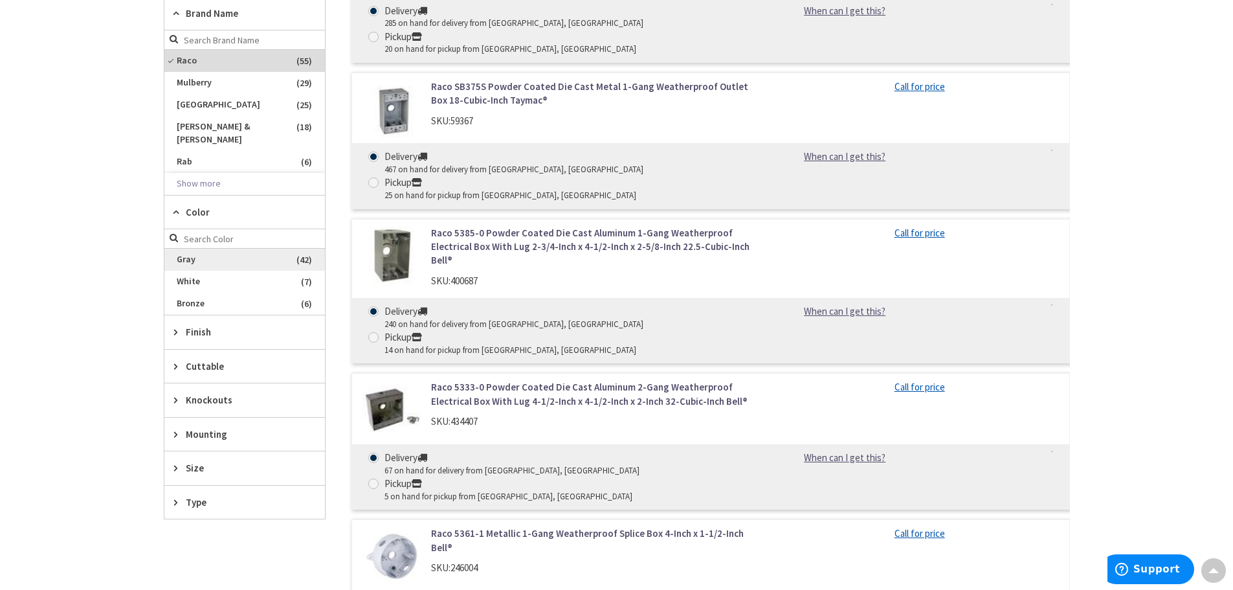
click at [189, 249] on span "Gray" at bounding box center [244, 260] width 161 height 22
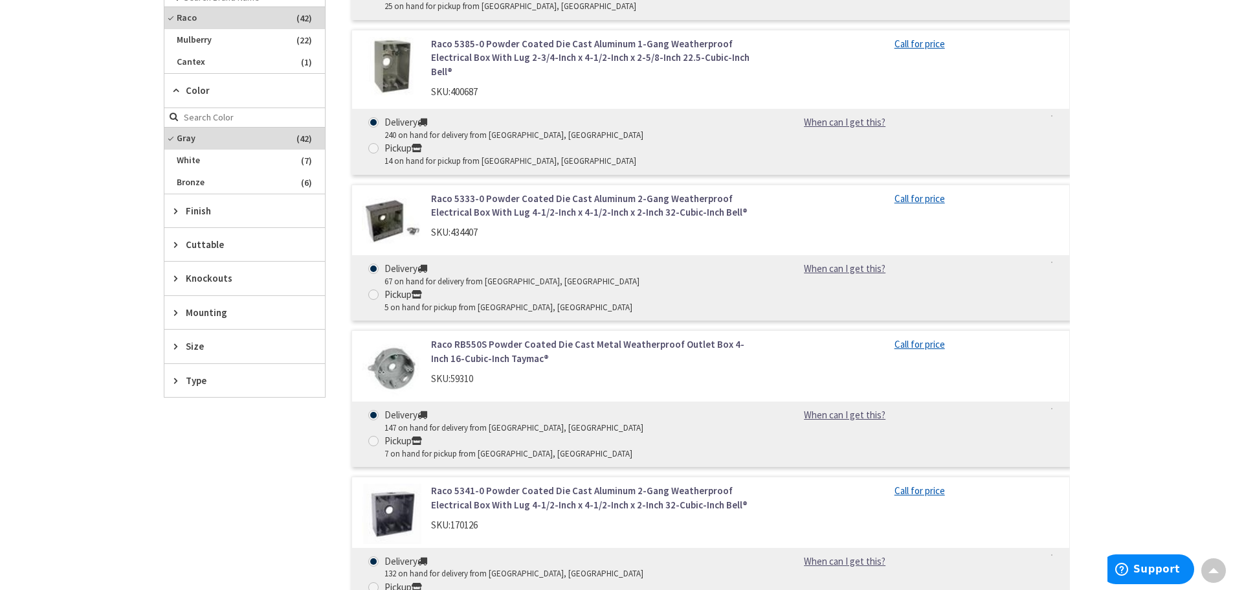
scroll to position [857, 0]
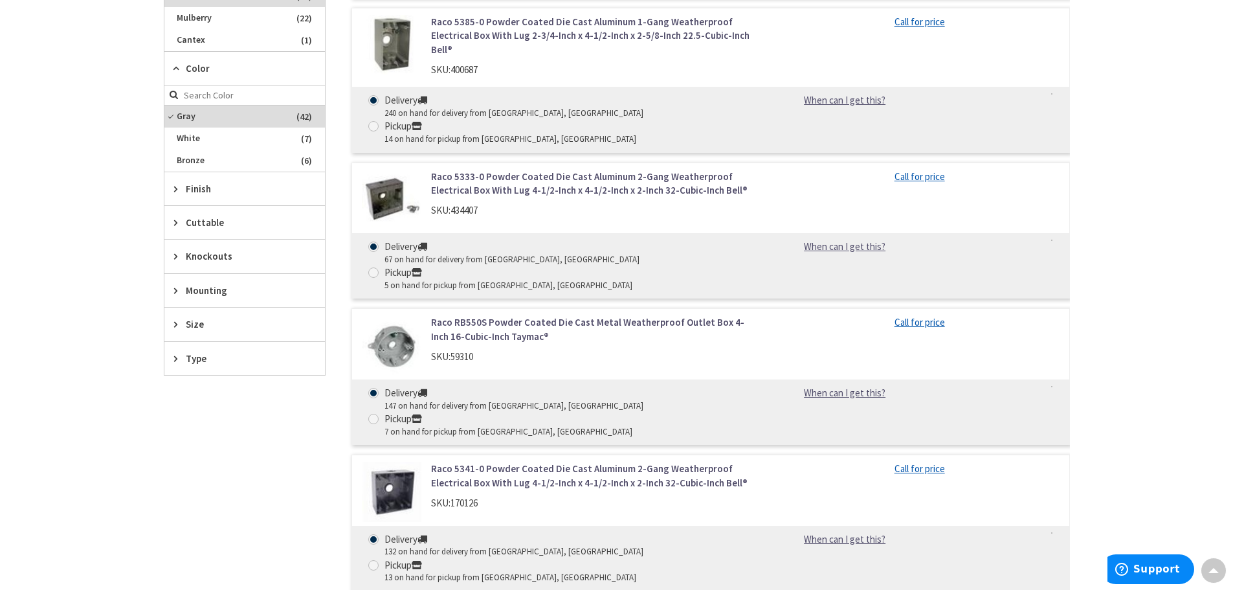
click at [175, 257] on icon at bounding box center [179, 256] width 10 height 10
click at [157, 278] on main "Back Device Boxes View Subcategories Weatherproof Boxes (42) Covers (49) Rings …" at bounding box center [616, 275] width 971 height 1889
click at [169, 327] on div "Mounting" at bounding box center [244, 332] width 161 height 33
click at [195, 381] on span "Surface" at bounding box center [244, 380] width 161 height 22
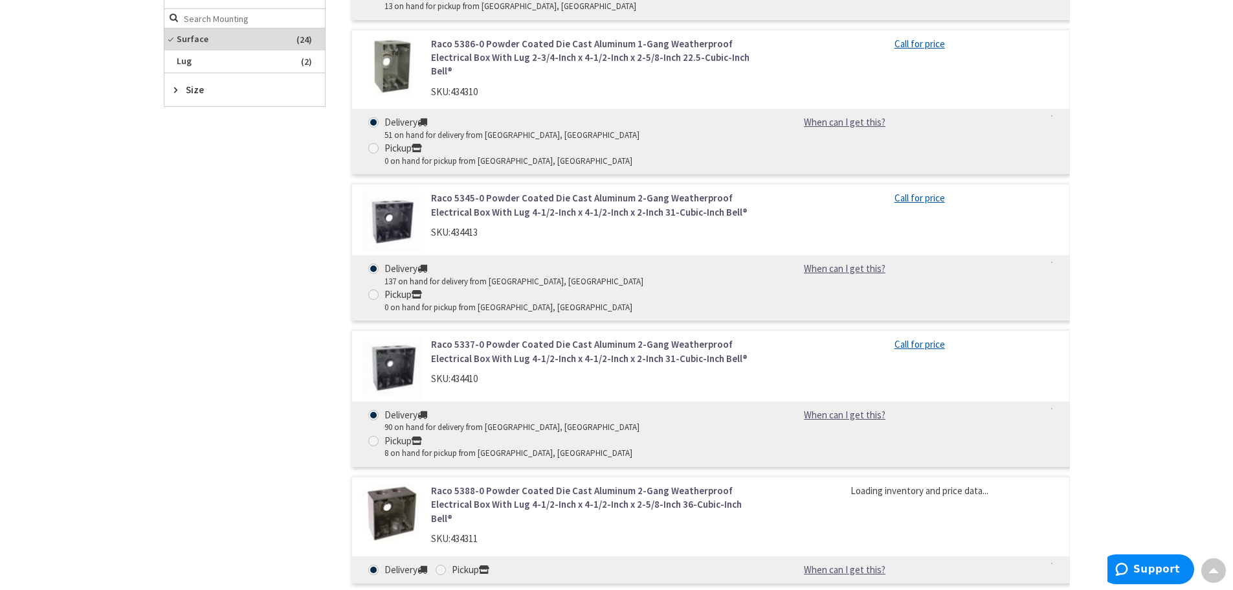
scroll to position [614, 0]
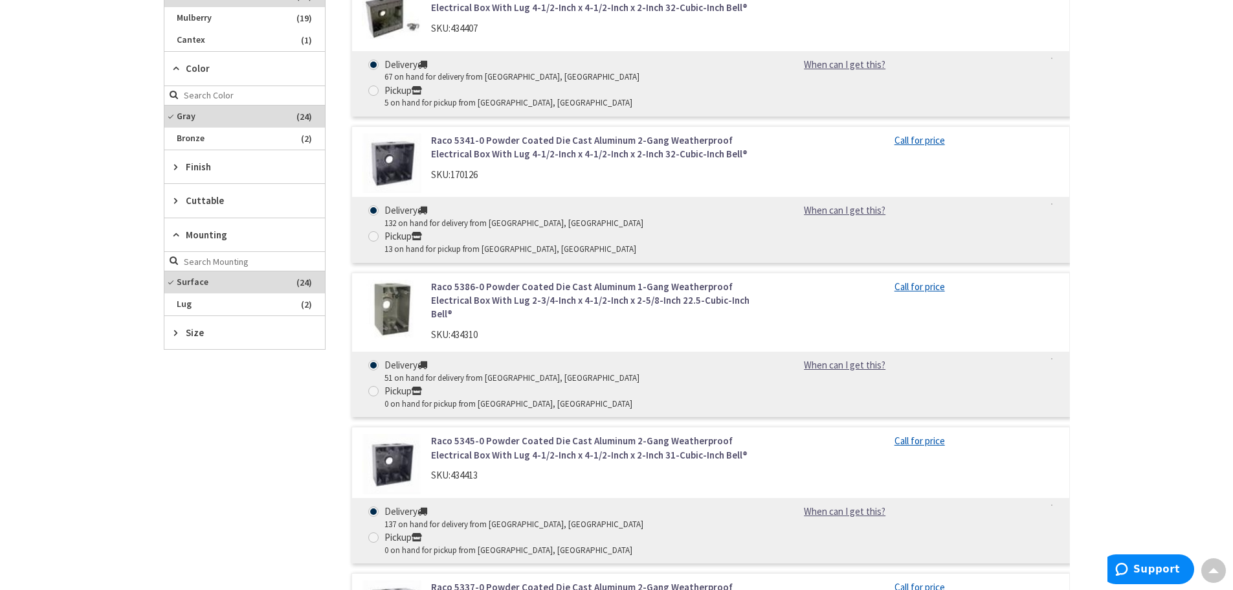
click at [175, 333] on icon at bounding box center [179, 332] width 10 height 10
click at [212, 396] on span "2-3/4 Inch x 4-1/2 Inch" at bounding box center [244, 402] width 161 height 22
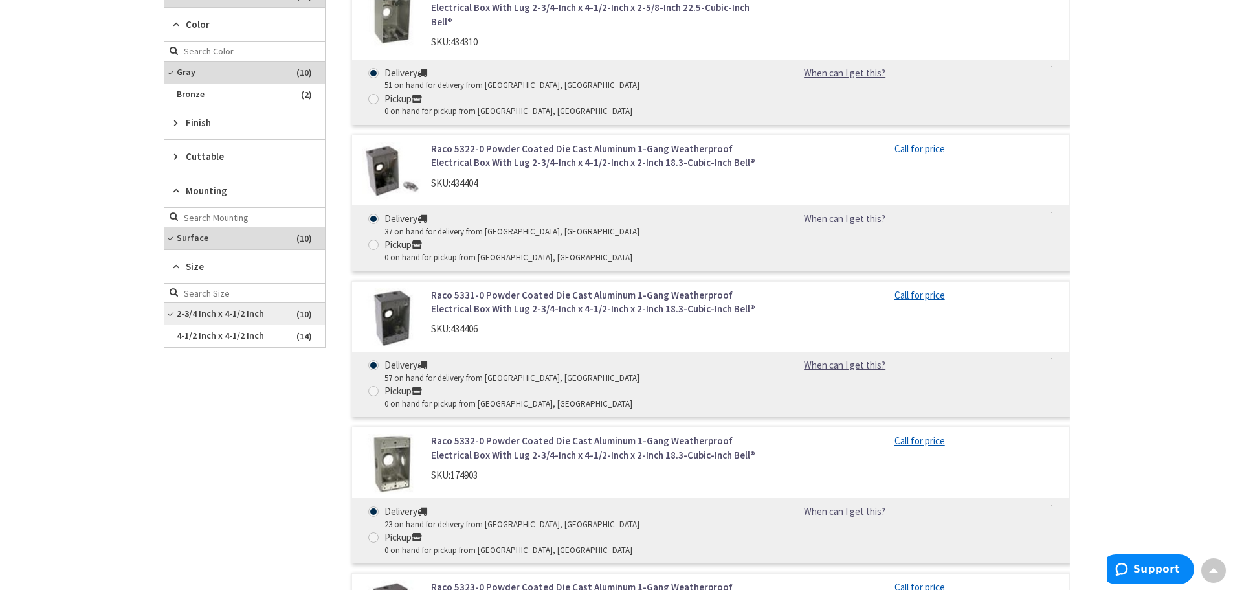
click at [173, 312] on span "2-3/4 Inch x 4-1/2 Inch" at bounding box center [244, 314] width 161 height 22
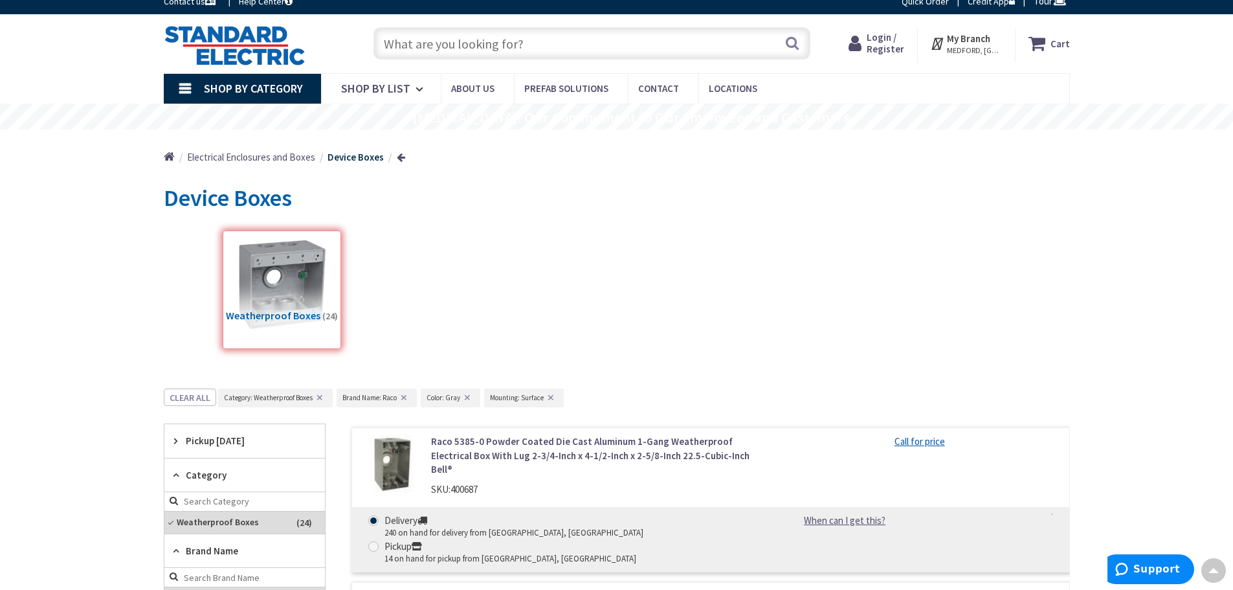
scroll to position [0, 0]
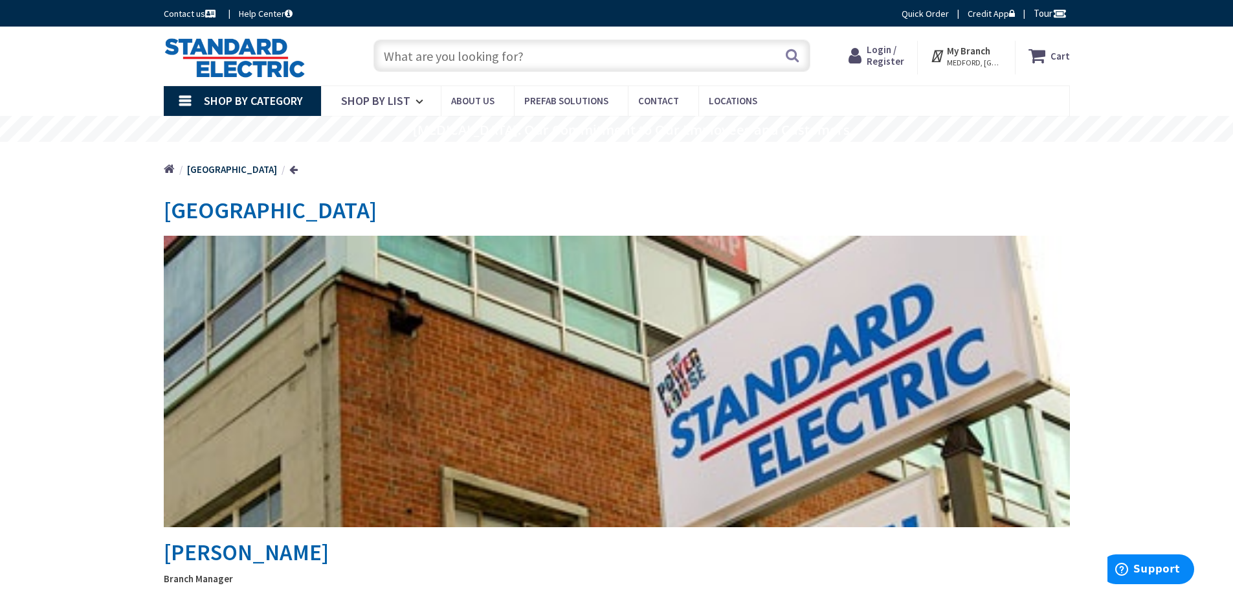
click at [402, 51] on input "text" at bounding box center [591, 55] width 437 height 32
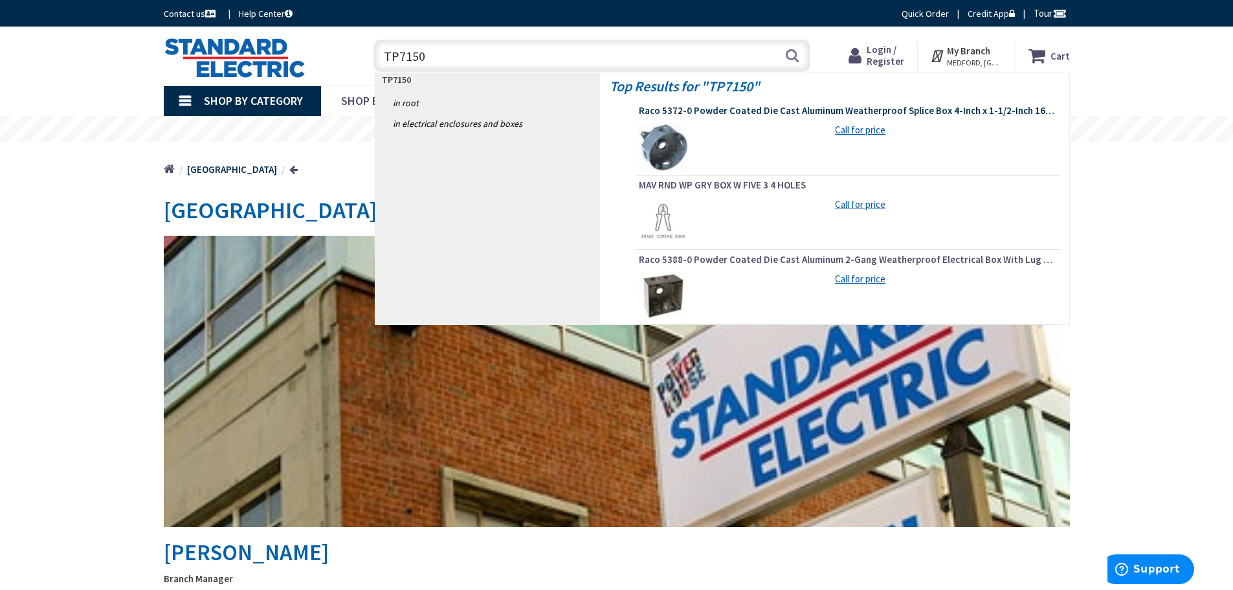
type input "TP7150"
click at [704, 110] on span "Raco 5372-0 Powder Coated Die Cast Aluminum Weatherproof Splice Box 4-Inch x 1-…" at bounding box center [847, 110] width 417 height 13
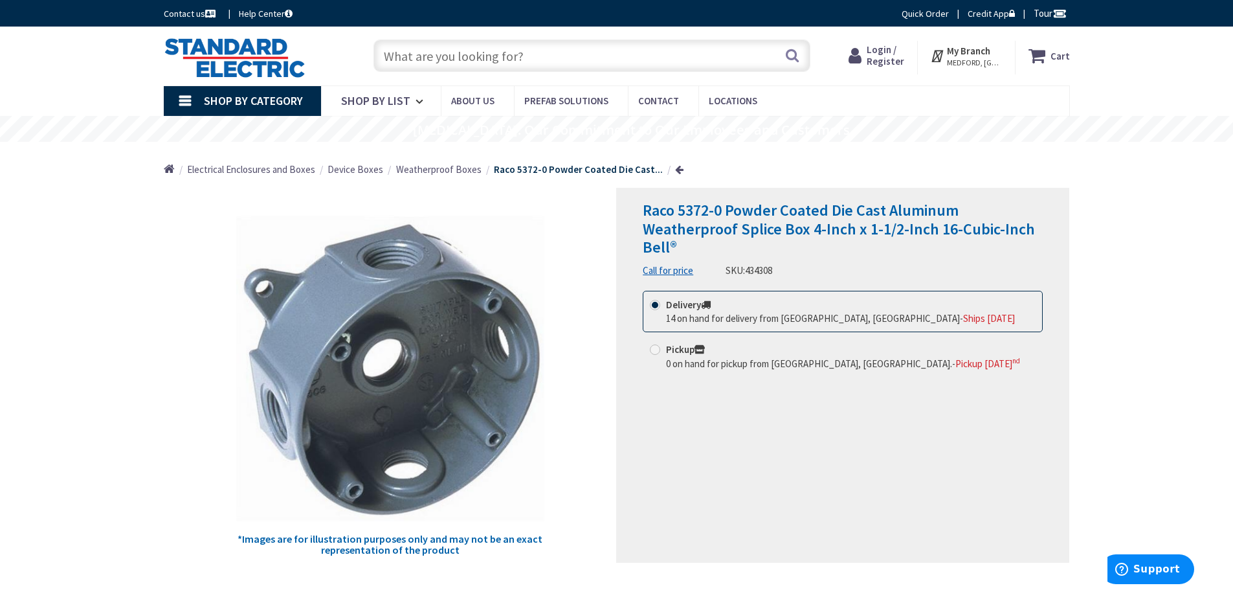
click at [425, 57] on input "text" at bounding box center [591, 55] width 437 height 32
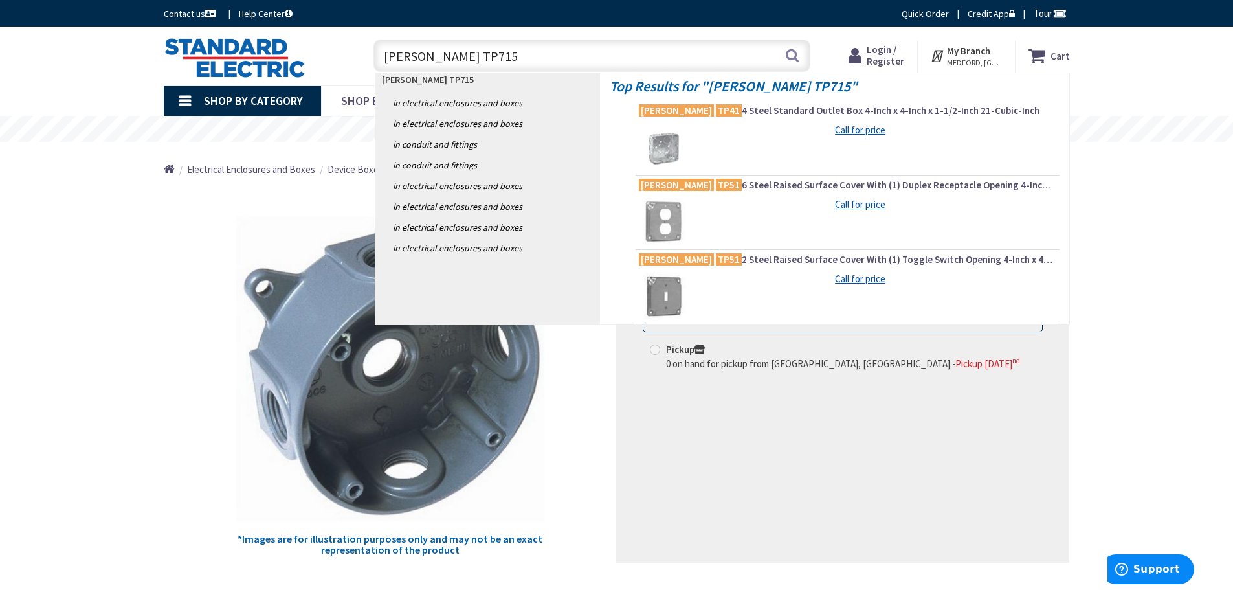
type input "ROUSE-HINDS TP7150"
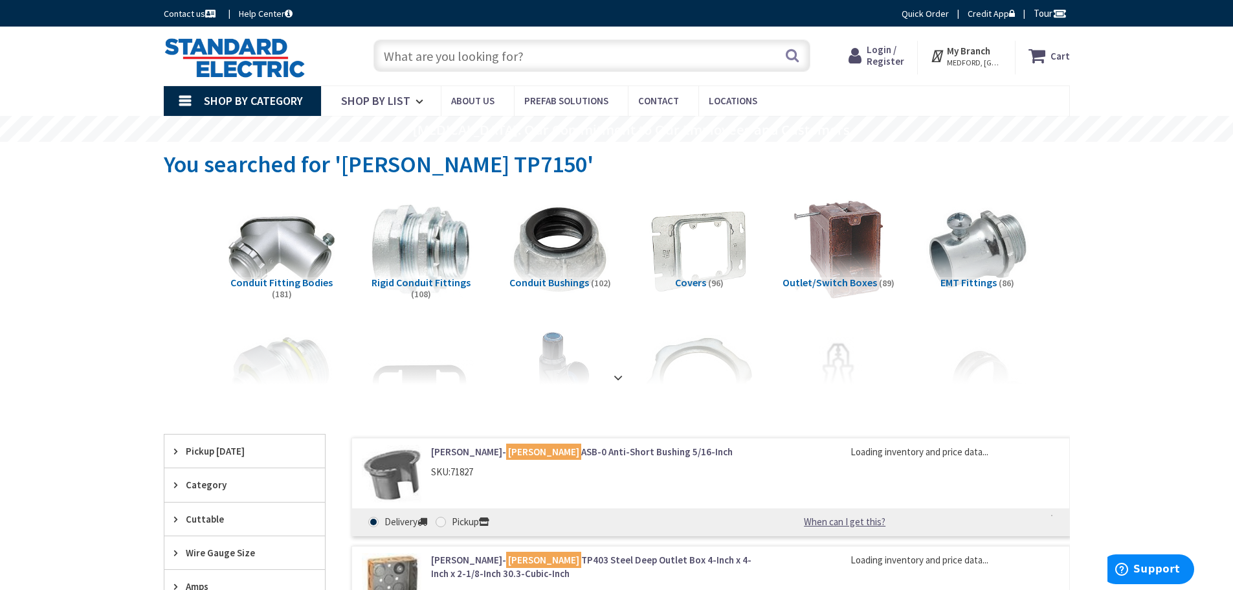
click at [384, 58] on input "text" at bounding box center [591, 55] width 437 height 32
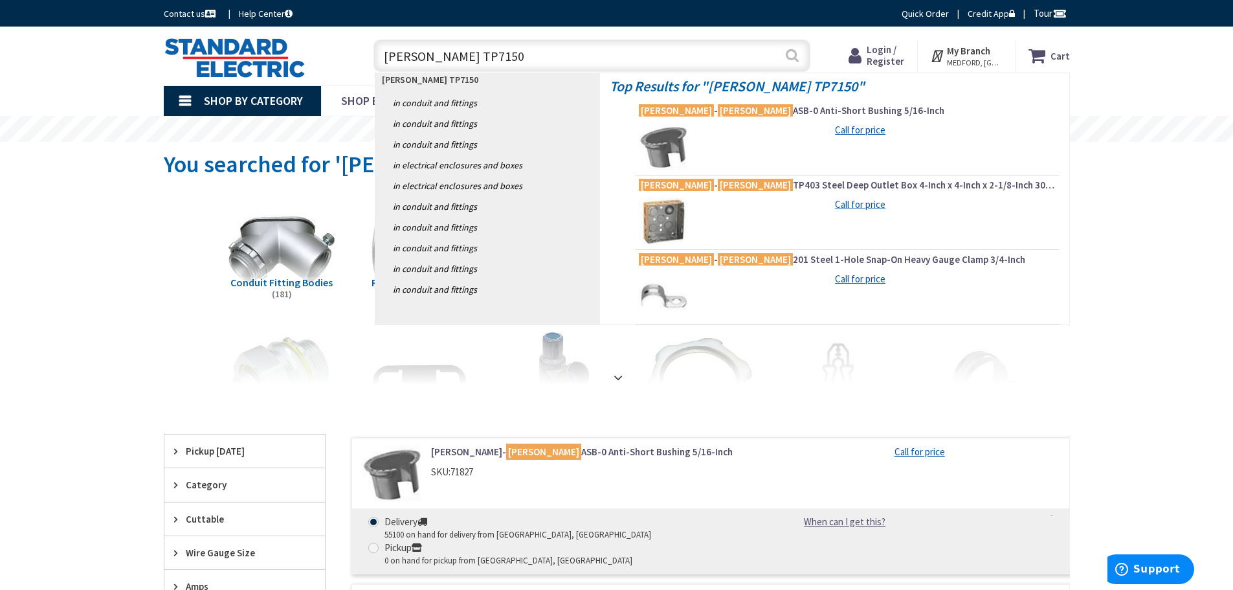
type input "CROUSE-HINDS TP7150"
click at [792, 52] on button "Search" at bounding box center [792, 55] width 17 height 29
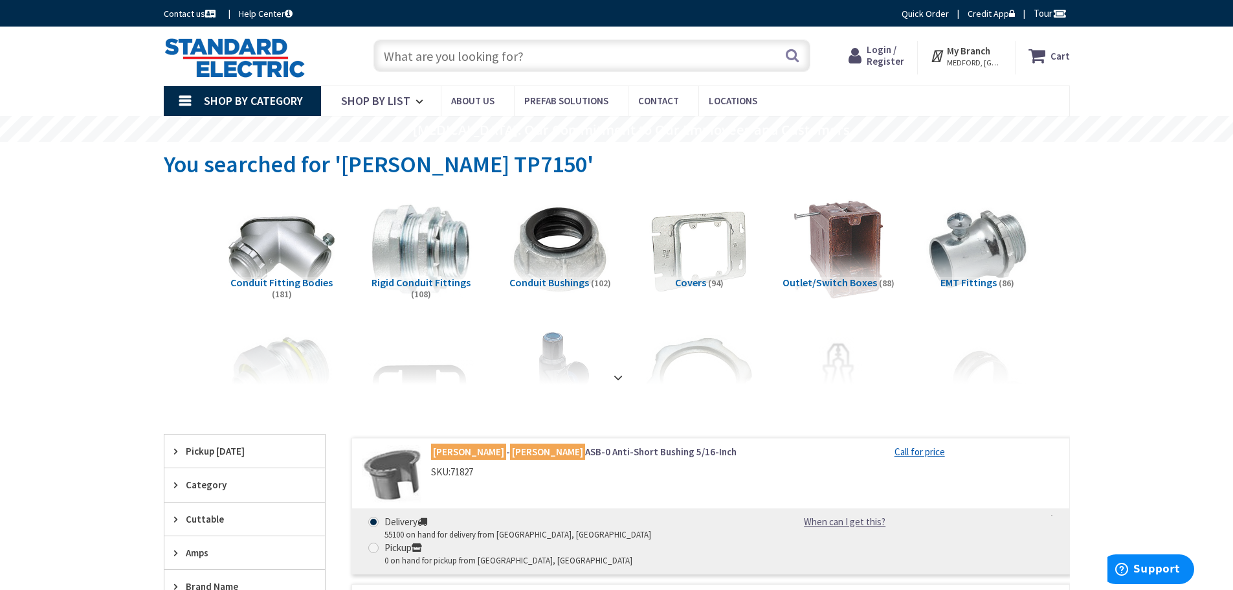
click at [419, 45] on input "text" at bounding box center [591, 55] width 437 height 32
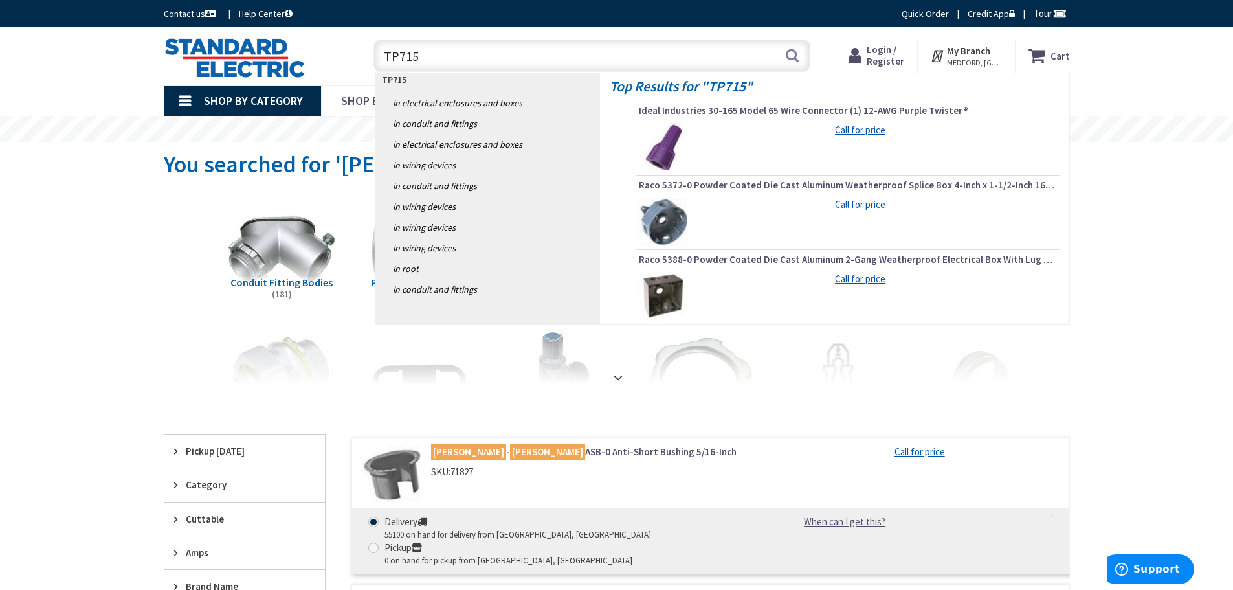
type input "TP7150"
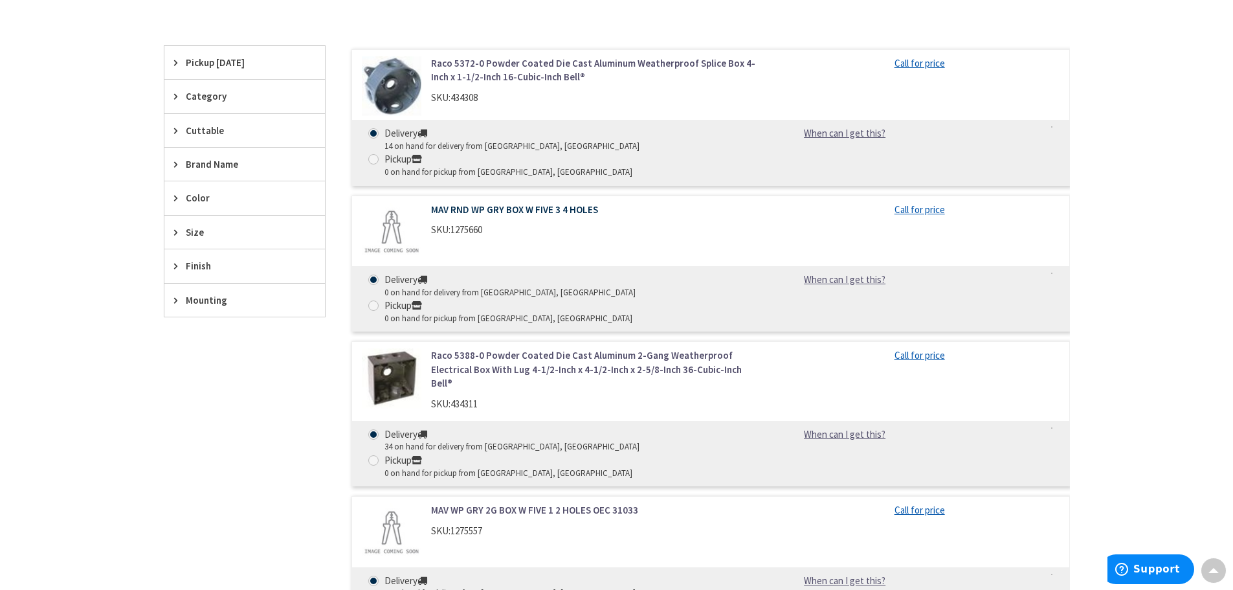
scroll to position [259, 0]
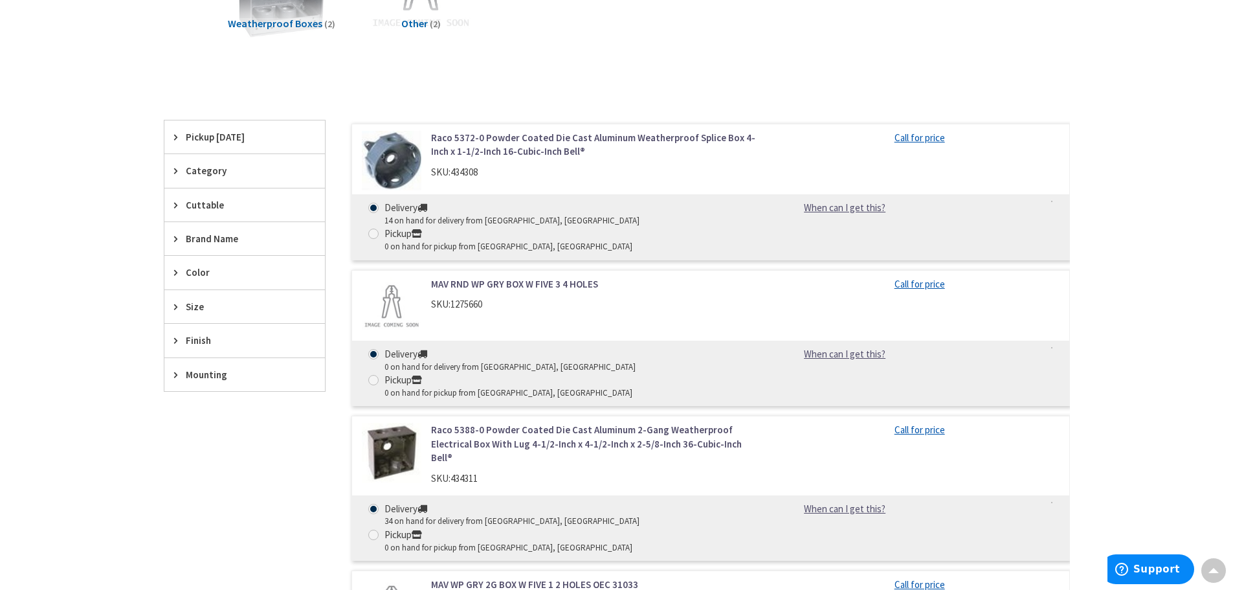
click at [490, 134] on link "Raco 5372-0 Powder Coated Die Cast Aluminum Weatherproof Splice Box 4-Inch x 1-…" at bounding box center [595, 145] width 329 height 28
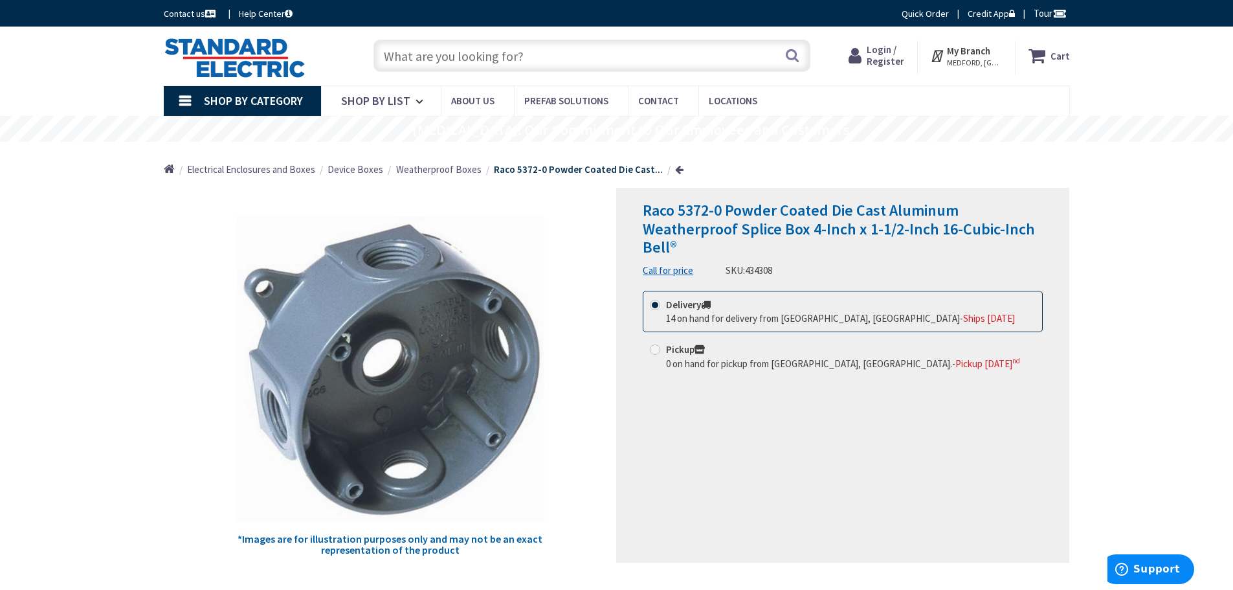
click at [267, 96] on span "Shop By Category" at bounding box center [253, 100] width 99 height 15
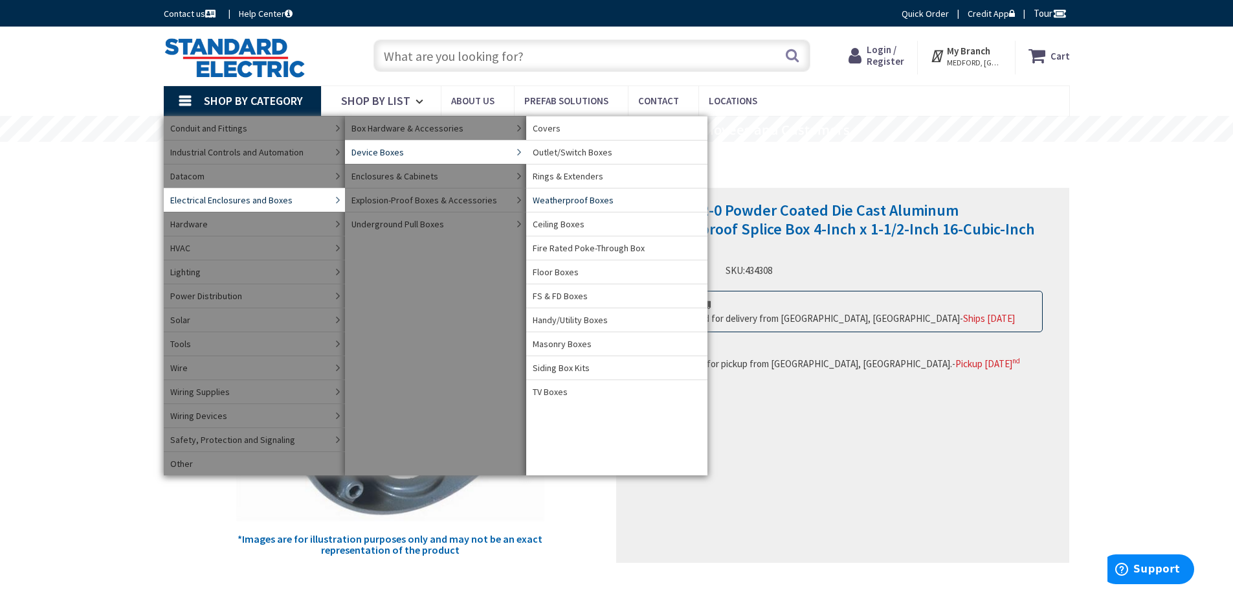
click at [569, 200] on span "Weatherproof Boxes" at bounding box center [573, 200] width 81 height 13
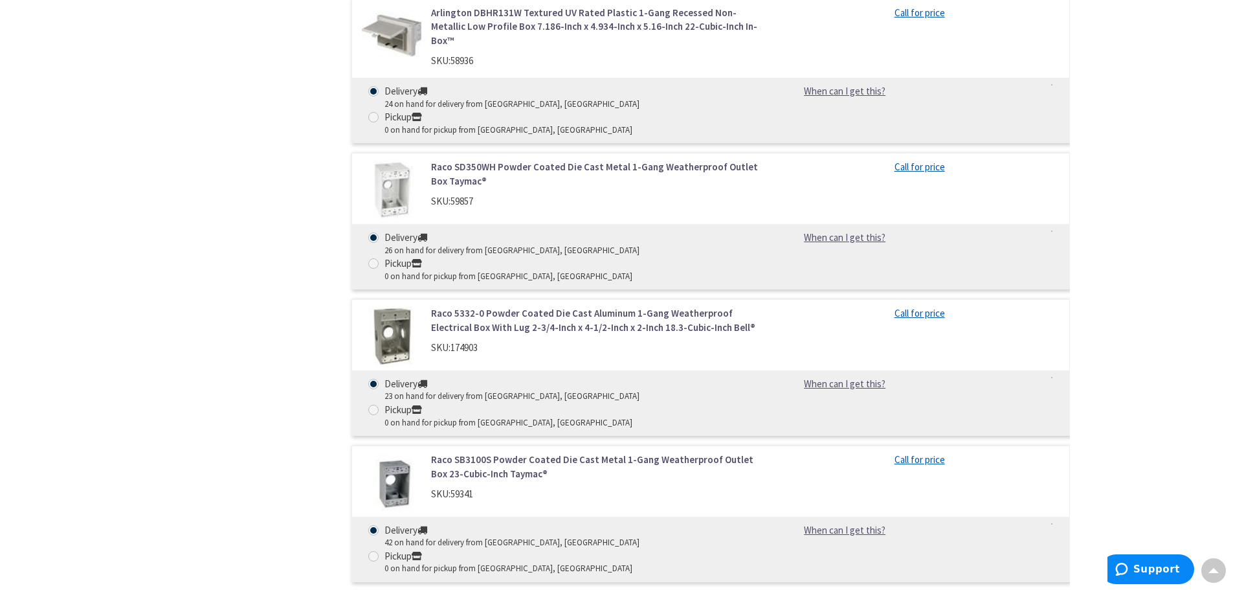
scroll to position [5178, 0]
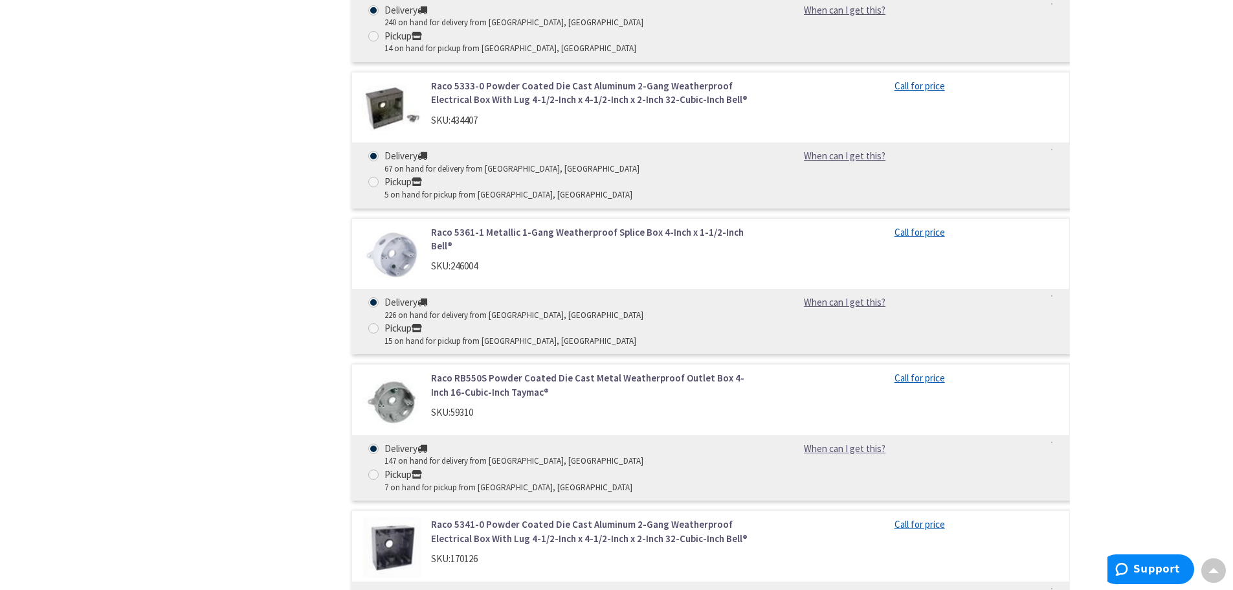
scroll to position [1003, 0]
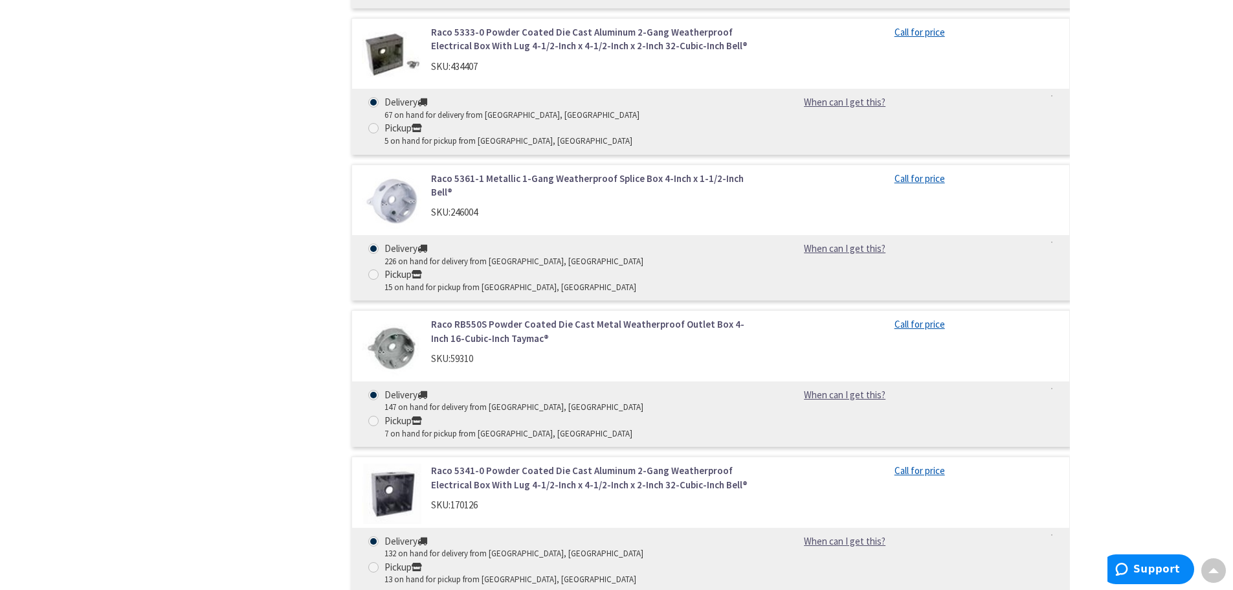
click at [489, 317] on link "Raco RB550S Powder Coated Die Cast Metal Weatherproof Outlet Box 4-Inch 16-Cubi…" at bounding box center [595, 331] width 329 height 28
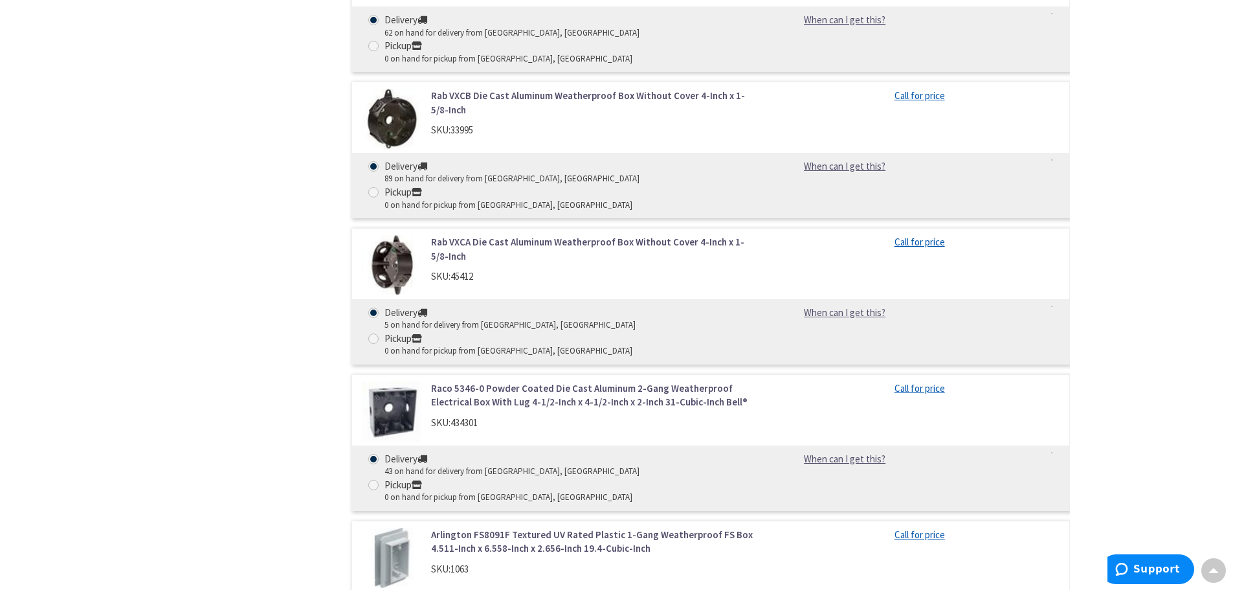
scroll to position [4500, 0]
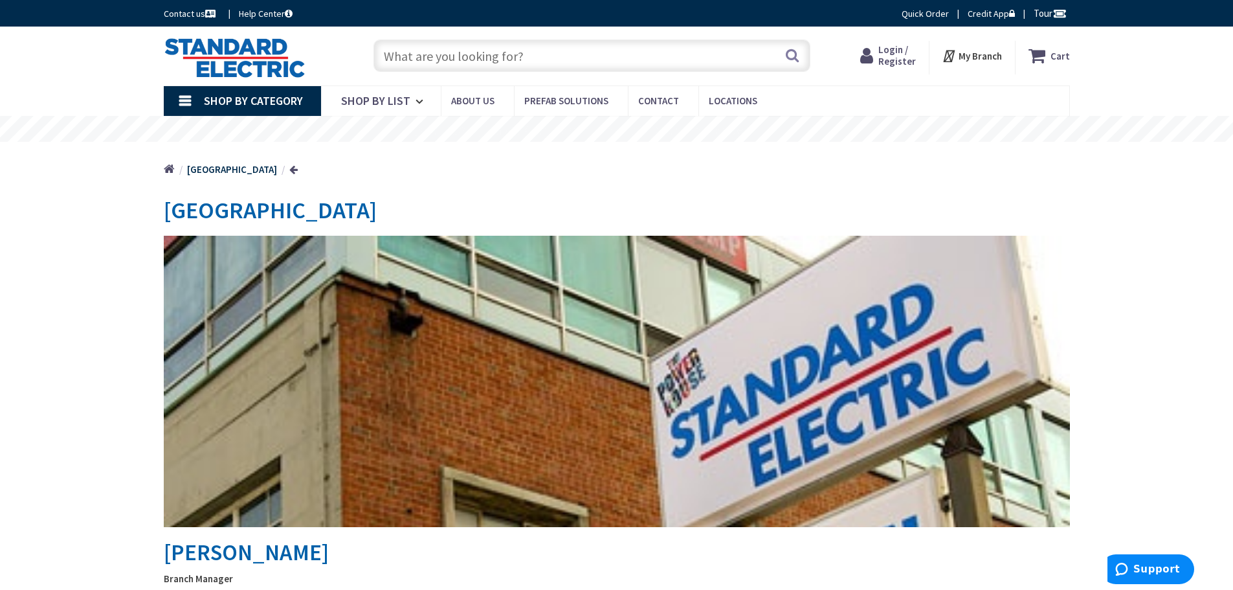
click at [426, 52] on input "text" at bounding box center [591, 55] width 437 height 32
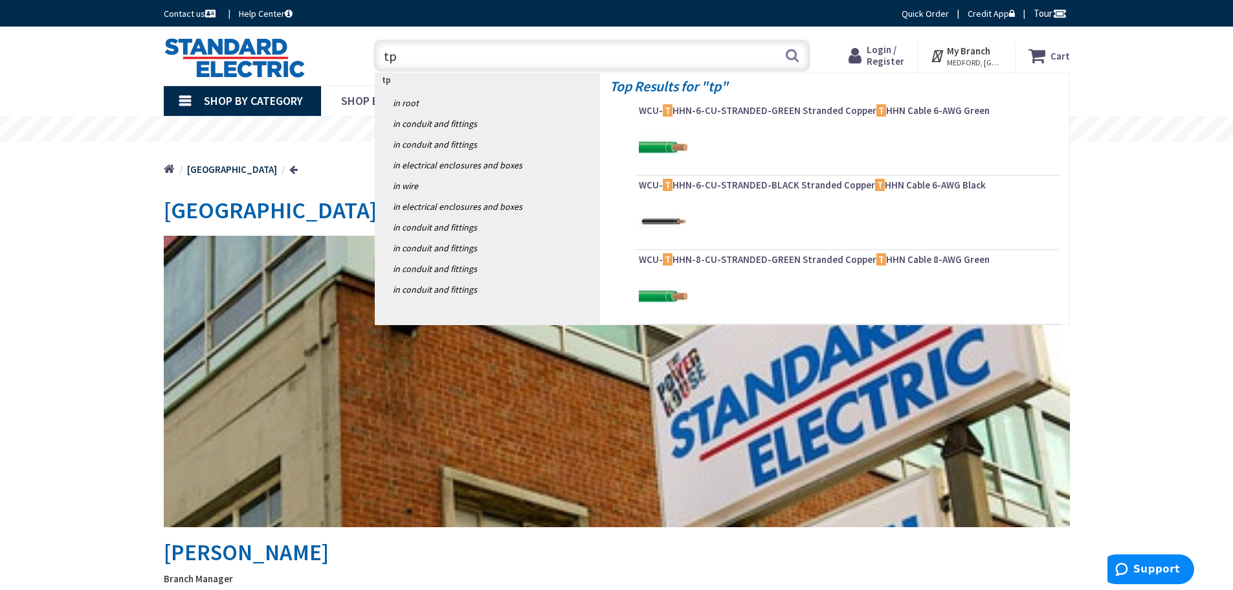
type input "t"
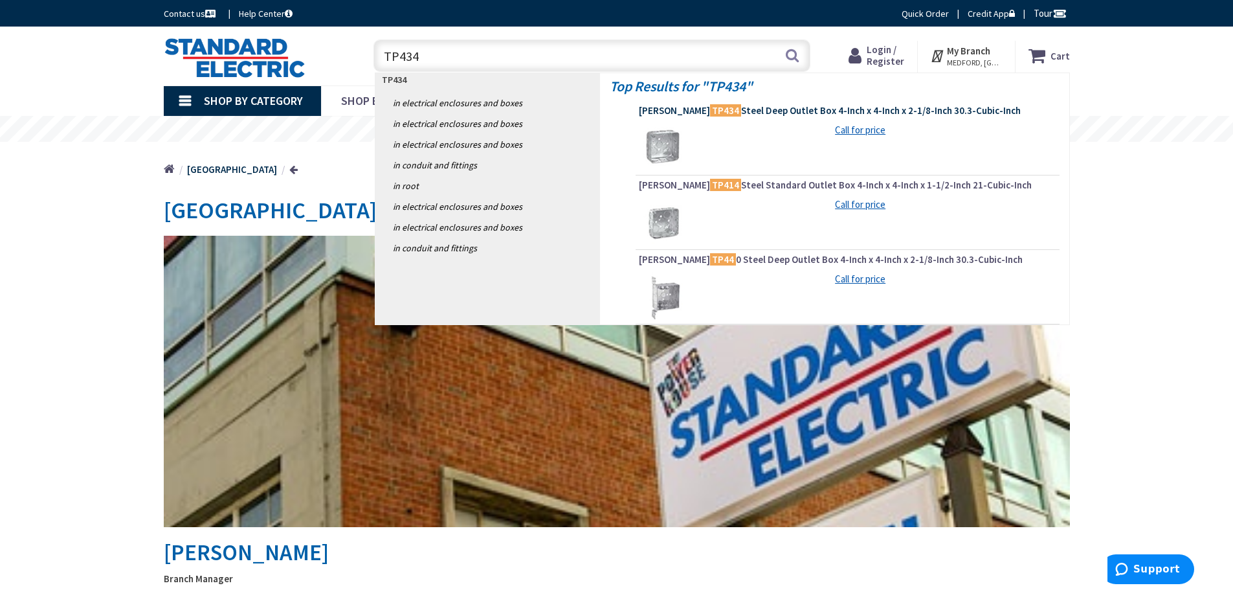
type input "TP434"
click at [742, 109] on span "Crouse-Hinds TP434 Steel Deep Outlet Box 4-Inch x 4-Inch x 2-1/8-Inch 30.3-Cubi…" at bounding box center [847, 110] width 417 height 13
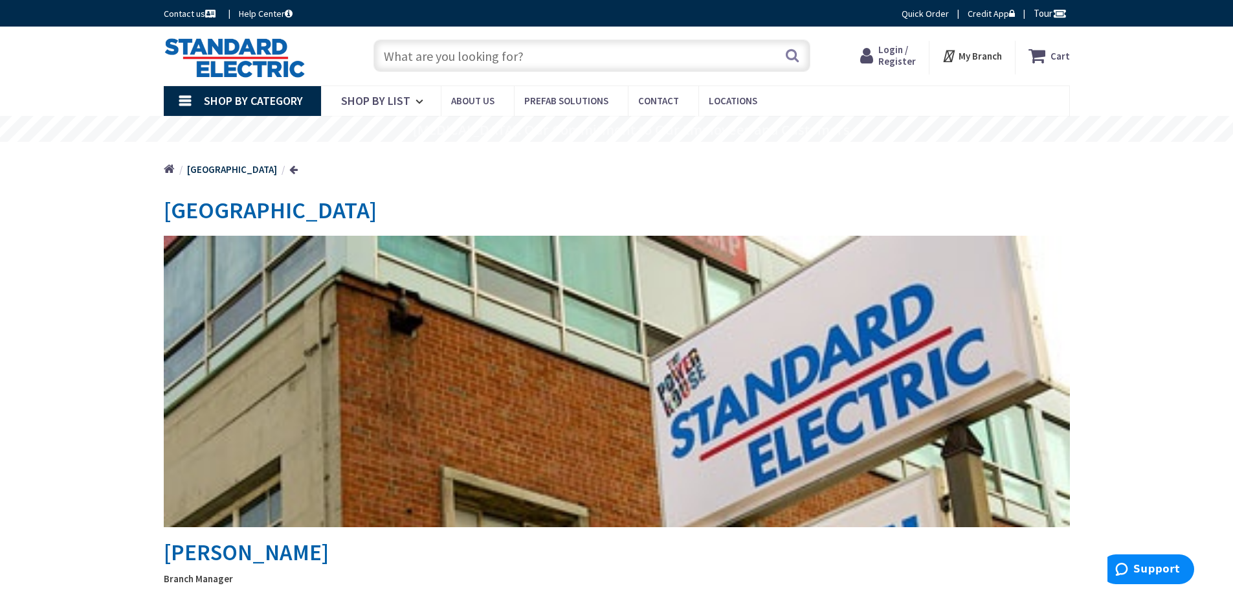
click at [419, 58] on input "text" at bounding box center [591, 55] width 437 height 32
type input "w"
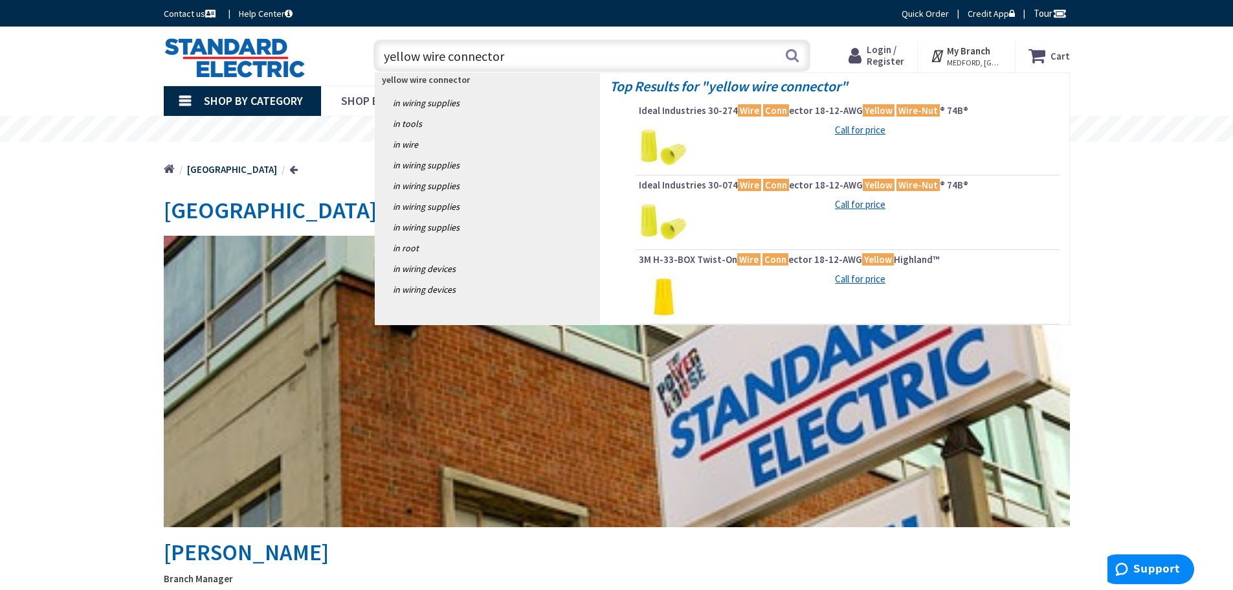
type input "yellow wire connectors"
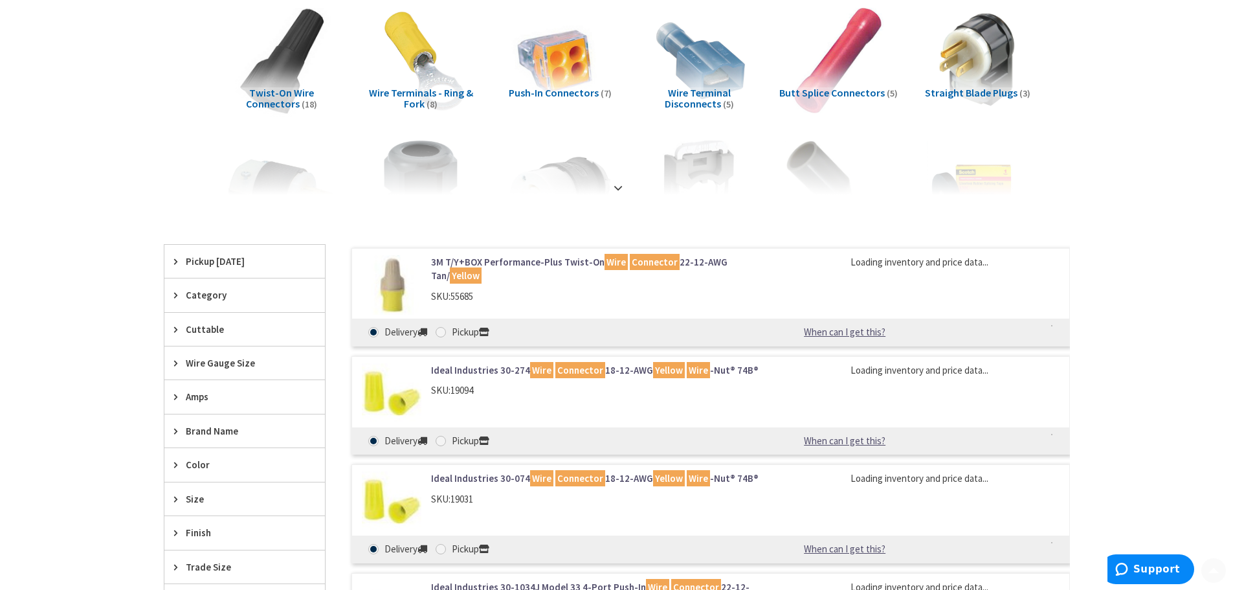
scroll to position [194, 0]
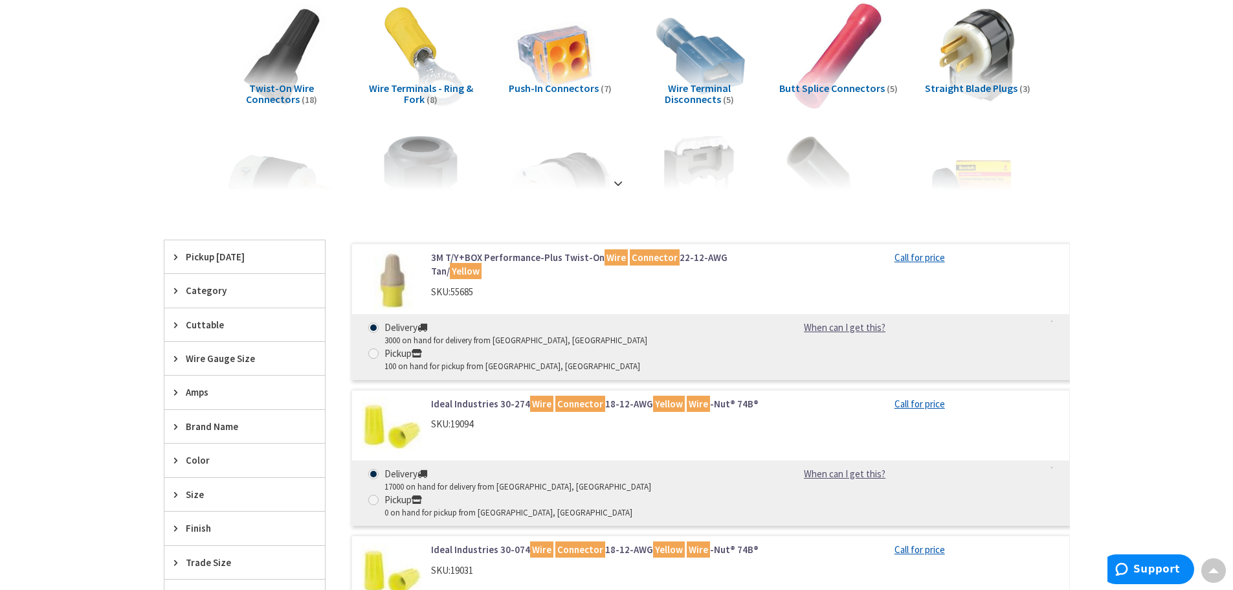
click at [439, 397] on link "Ideal Industries 30-274 Wire Connector 18-12-AWG Yellow Wire -Nut® 74B®" at bounding box center [595, 404] width 329 height 14
